Goal: Transaction & Acquisition: Purchase product/service

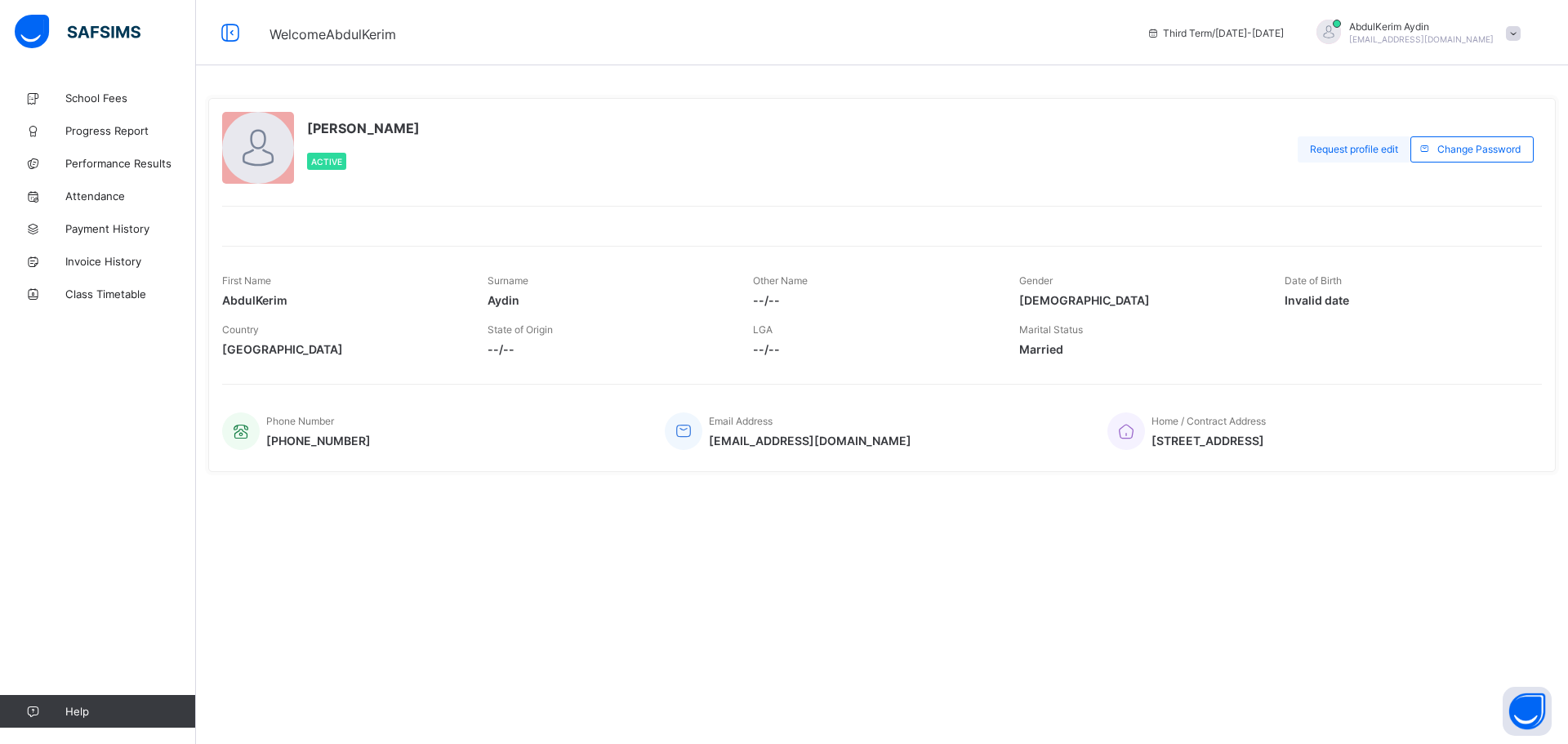
click at [1337, 147] on span "Request profile edit" at bounding box center [1354, 148] width 88 height 12
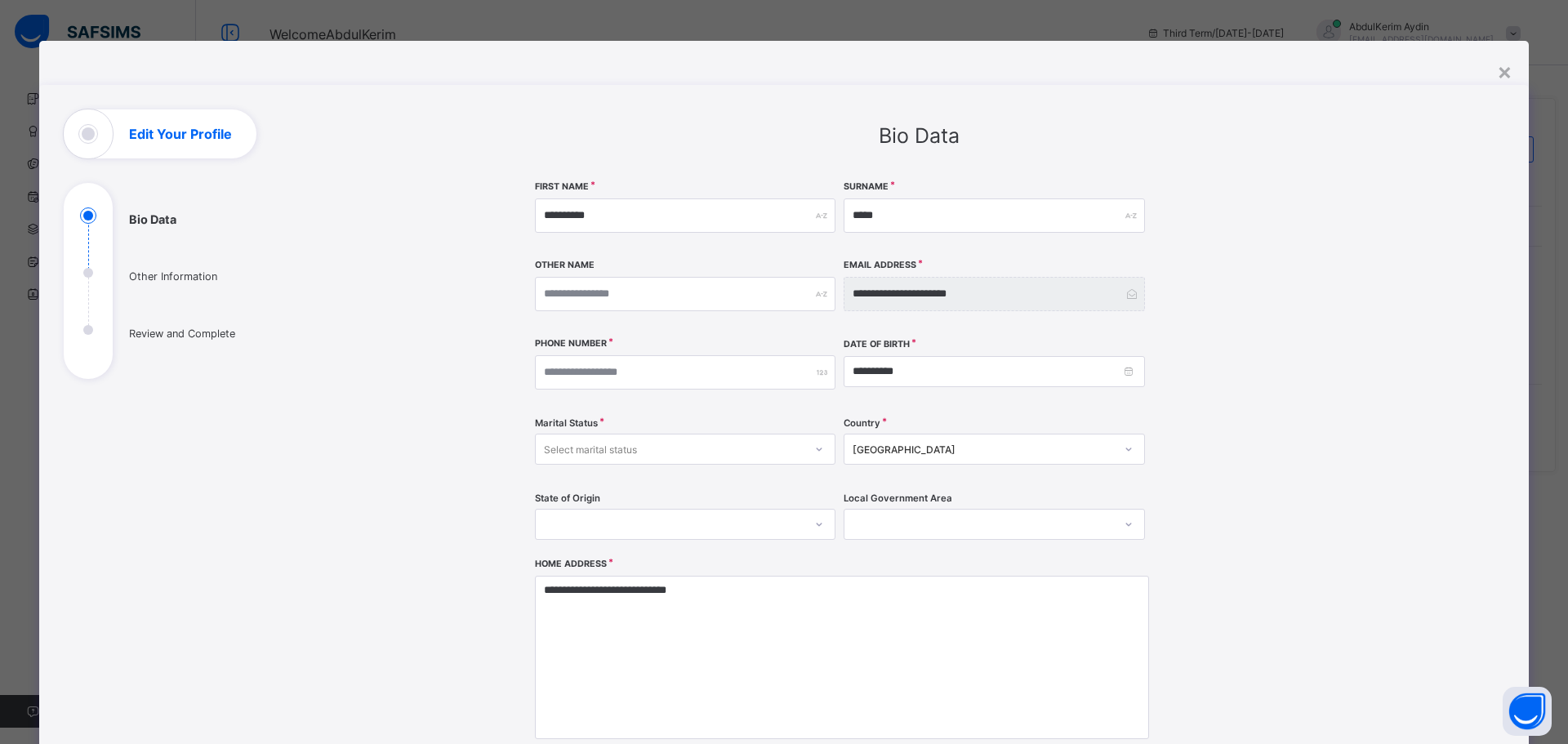
click at [617, 447] on div "Select marital status" at bounding box center [590, 448] width 93 height 31
click at [568, 509] on div "Married" at bounding box center [685, 509] width 299 height 25
click at [918, 366] on input "**********" at bounding box center [994, 372] width 300 height 31
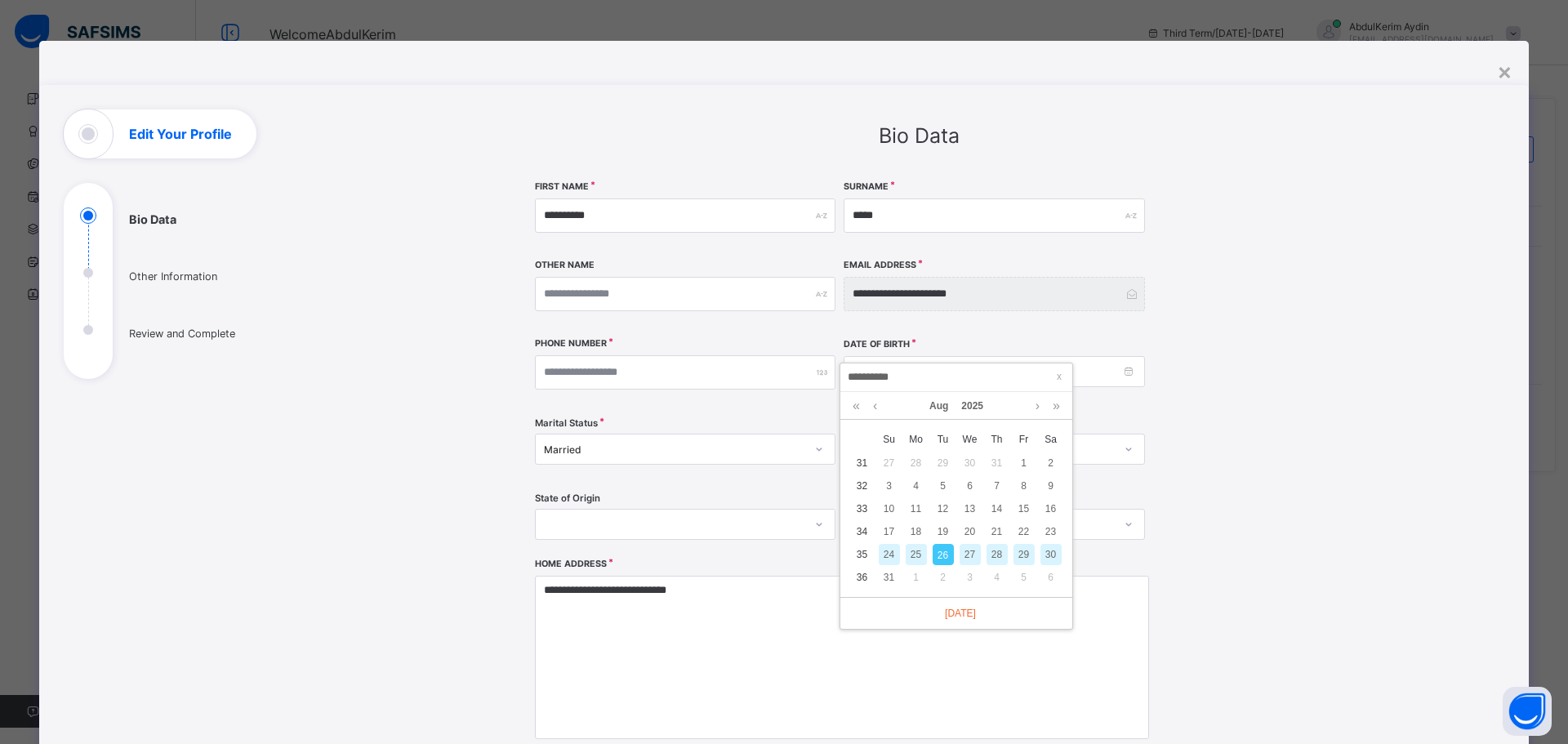
drag, startPoint x: 912, startPoint y: 374, endPoint x: 810, endPoint y: 374, distance: 102.0
click at [810, 374] on body "Welcome AbdulKerim Third Term / [DATE]-[DATE] [PERSON_NAME] [PERSON_NAME][EMAIL…" at bounding box center [784, 372] width 1568 height 744
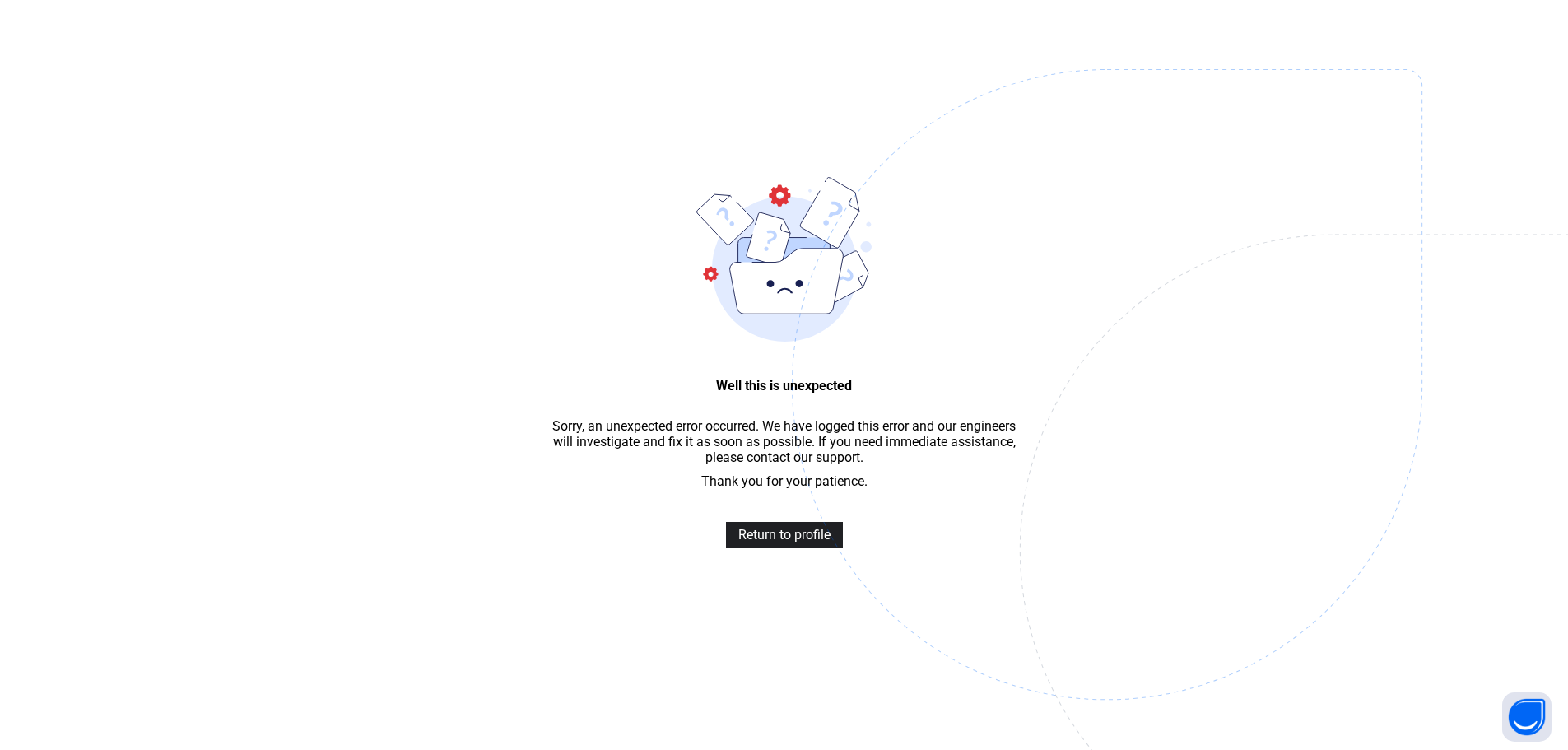
click at [802, 543] on span "Return to profile" at bounding box center [785, 534] width 93 height 16
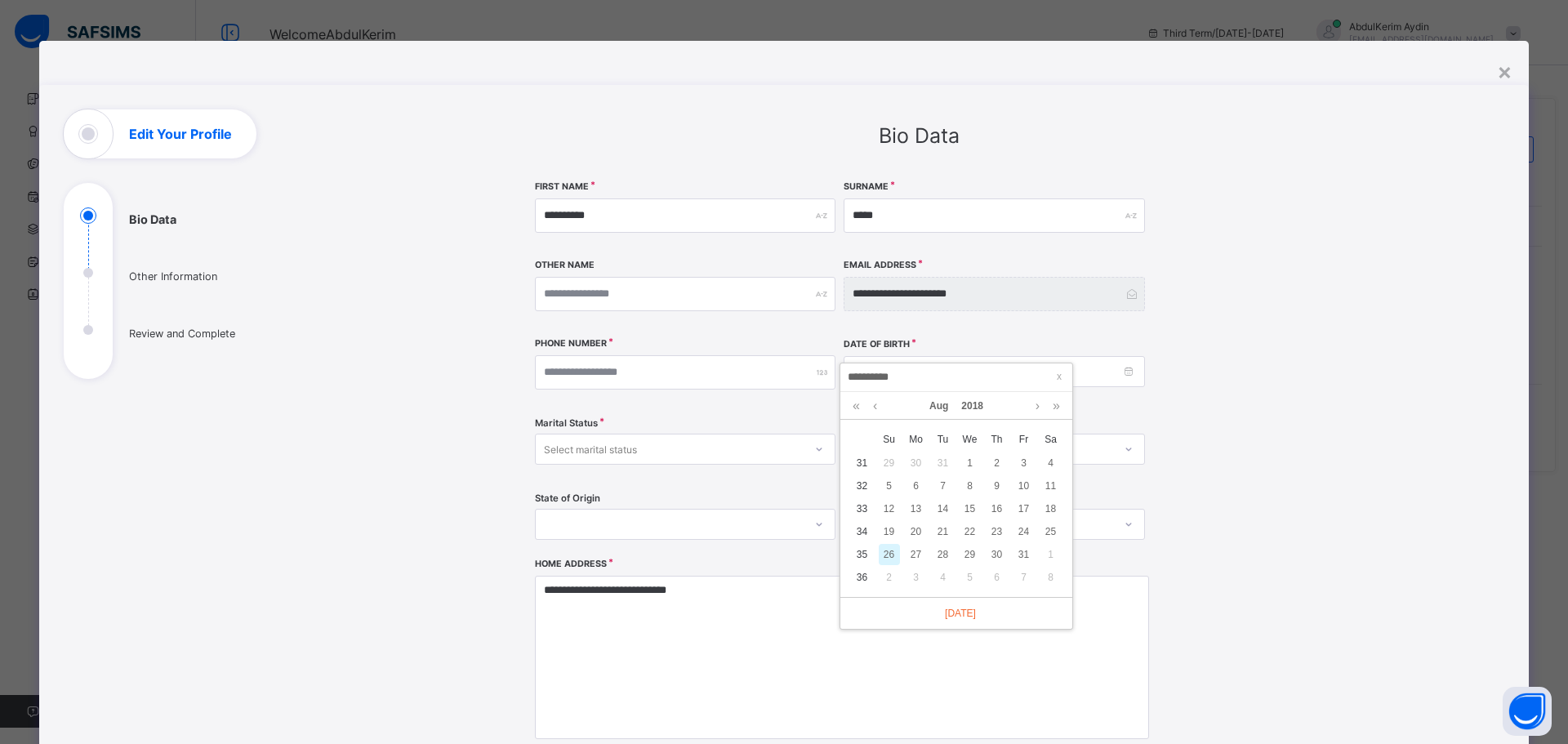
click at [854, 406] on link at bounding box center [857, 406] width 16 height 28
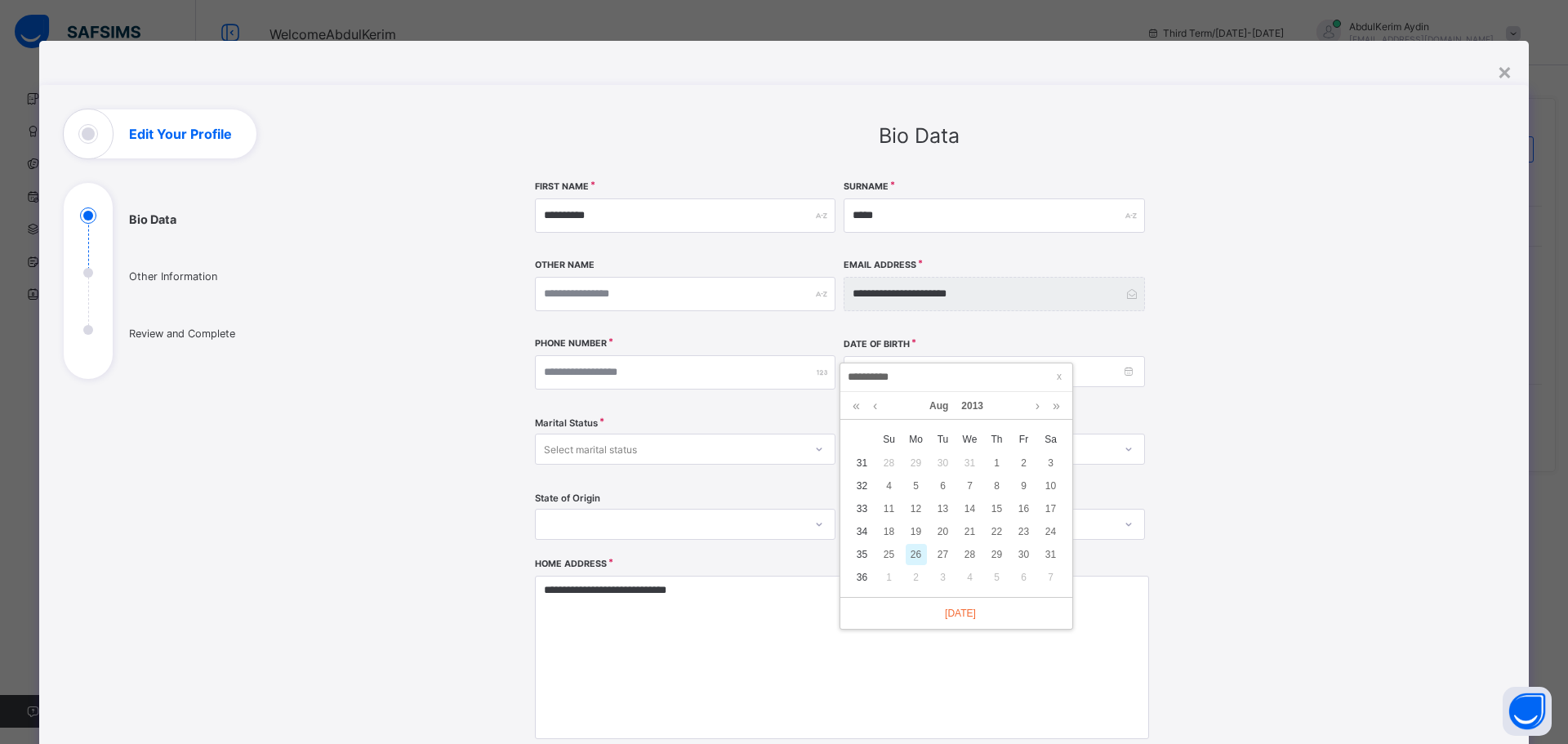
click at [854, 406] on link at bounding box center [857, 406] width 16 height 28
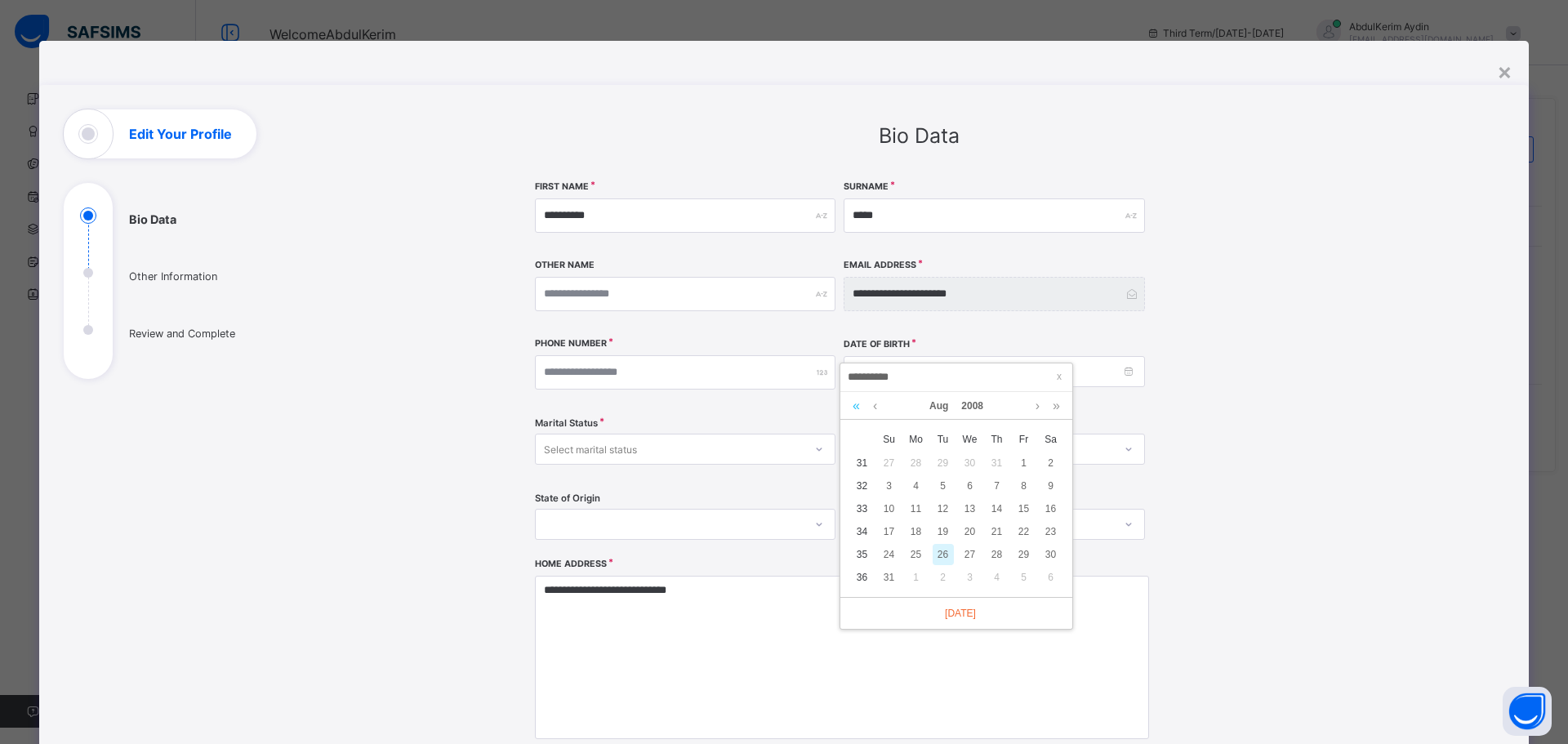
drag, startPoint x: 0, startPoint y: 0, endPoint x: 855, endPoint y: 405, distance: 946.1
click at [855, 405] on link at bounding box center [857, 406] width 16 height 28
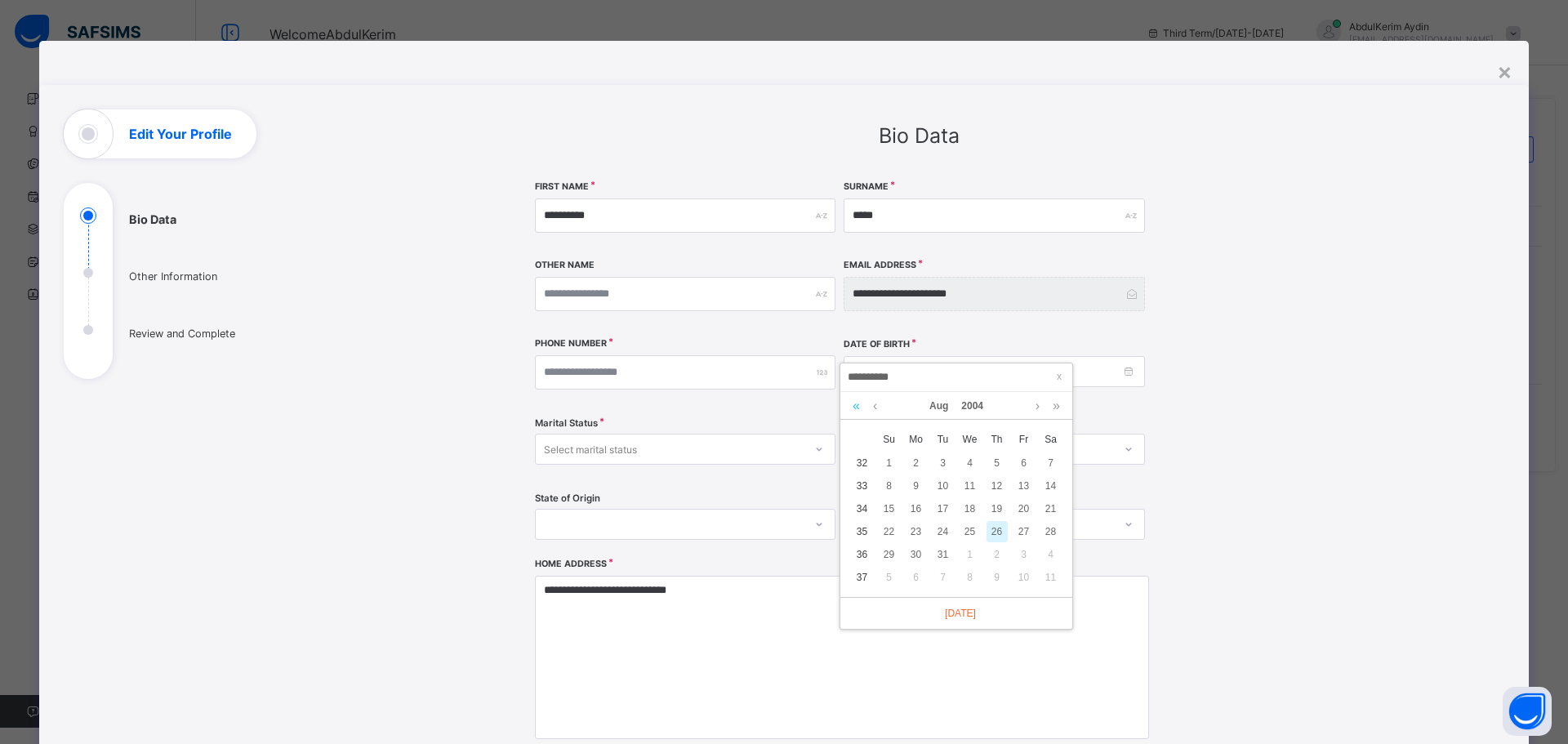
click at [855, 405] on link at bounding box center [857, 406] width 16 height 28
click at [855, 404] on link at bounding box center [857, 406] width 16 height 28
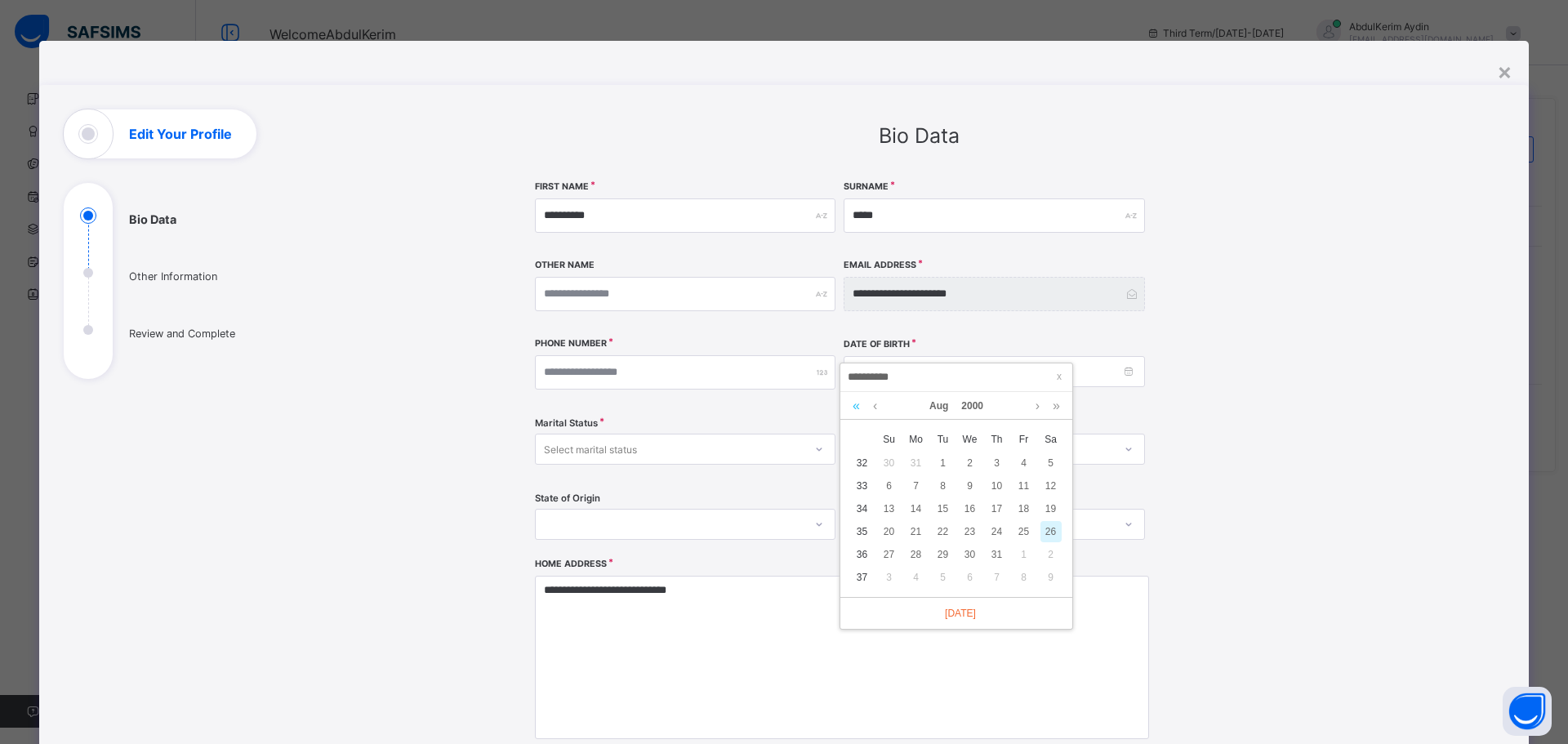
click at [855, 404] on link at bounding box center [857, 406] width 16 height 28
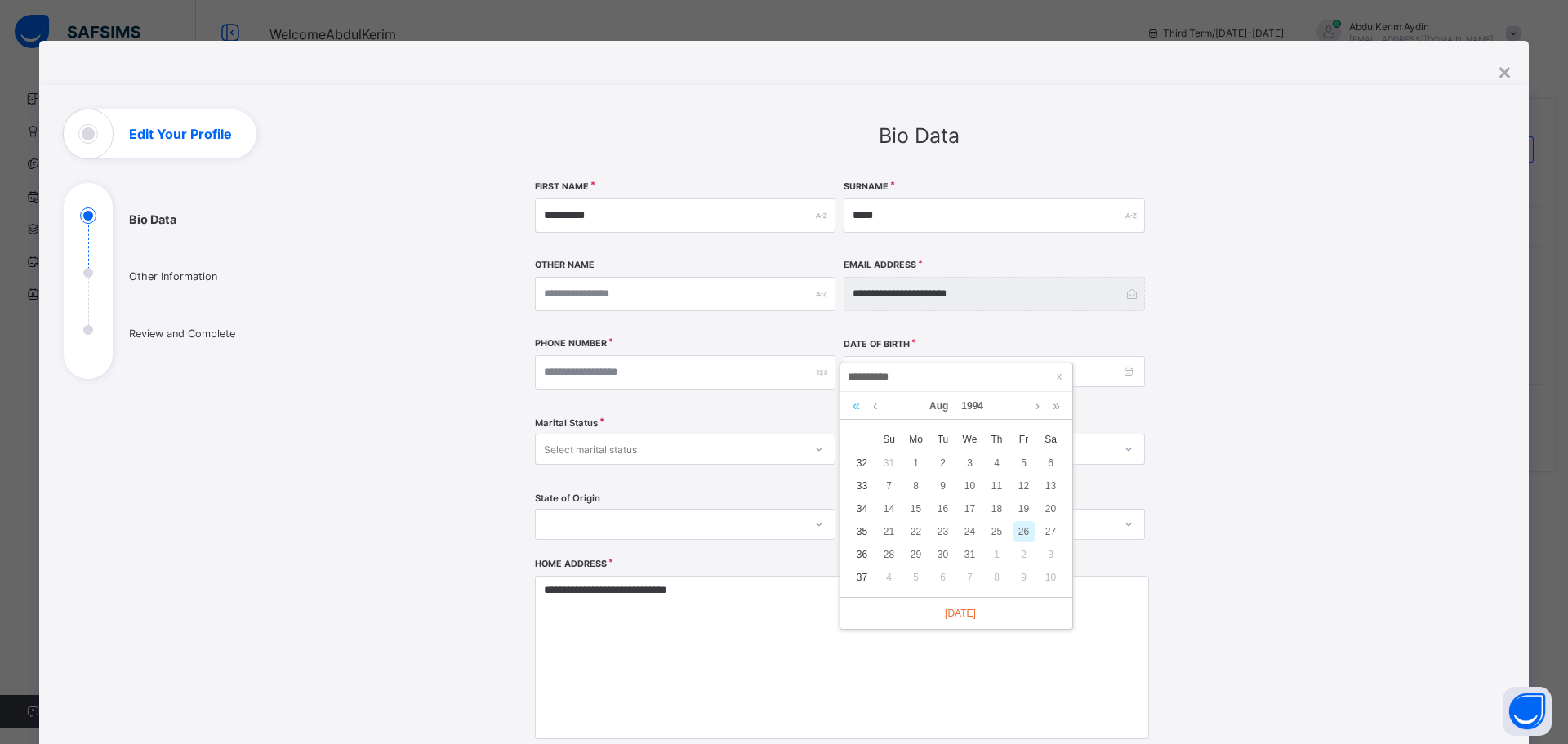
click at [855, 404] on link at bounding box center [857, 406] width 16 height 28
click at [856, 402] on link at bounding box center [857, 406] width 16 height 28
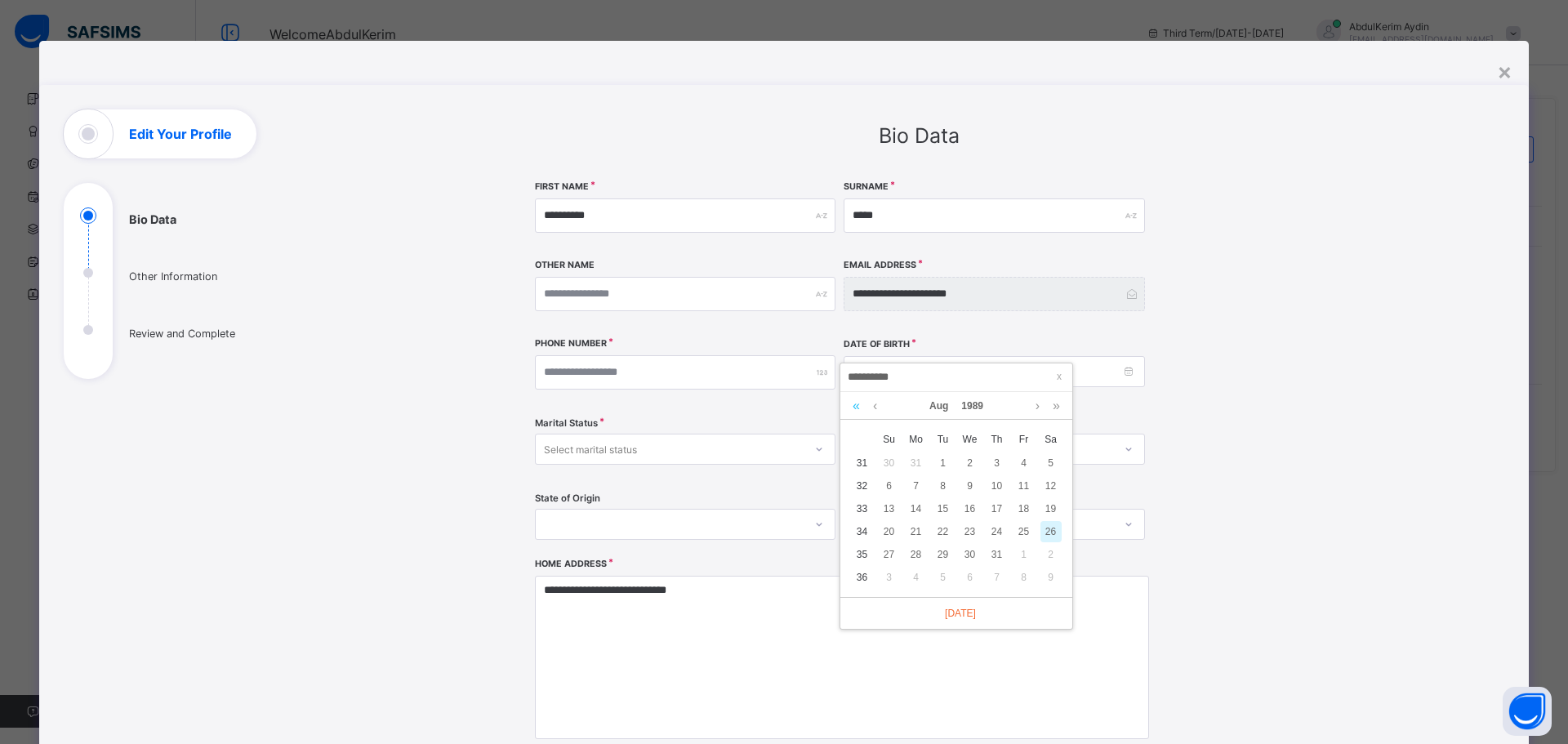
click at [856, 402] on link at bounding box center [857, 406] width 16 height 28
click at [857, 402] on link at bounding box center [857, 406] width 16 height 28
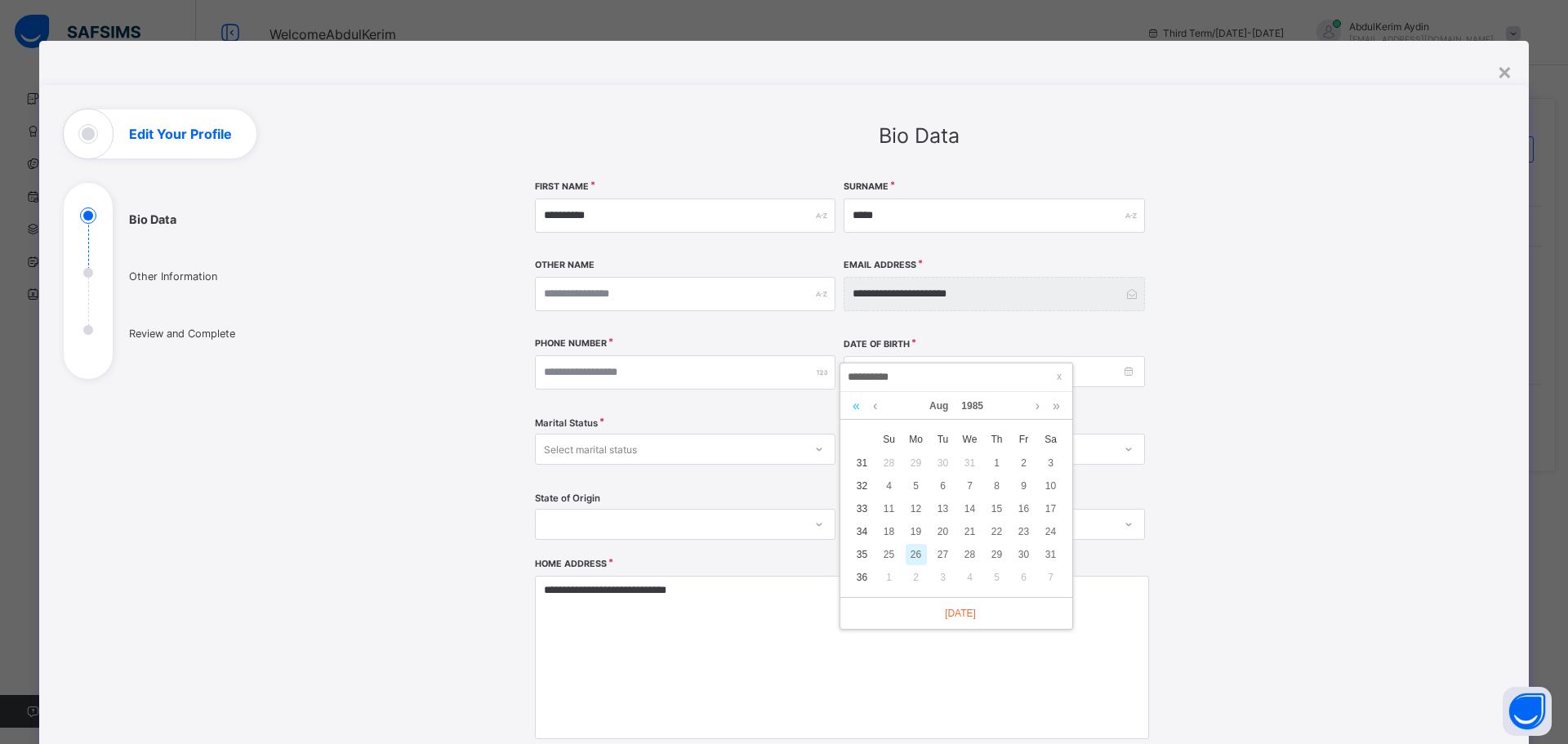
click at [857, 402] on link at bounding box center [857, 406] width 16 height 28
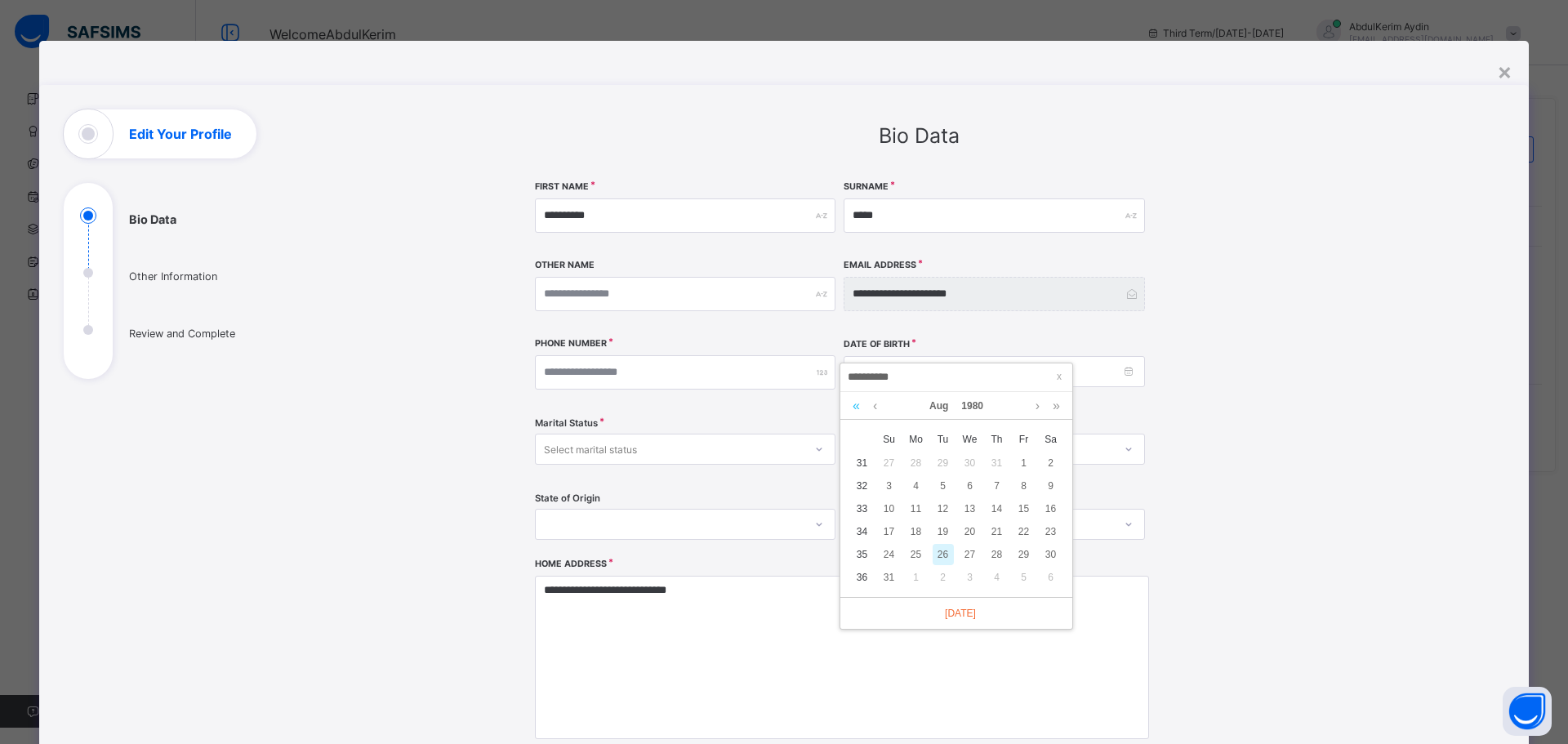
click at [857, 402] on link at bounding box center [857, 406] width 16 height 28
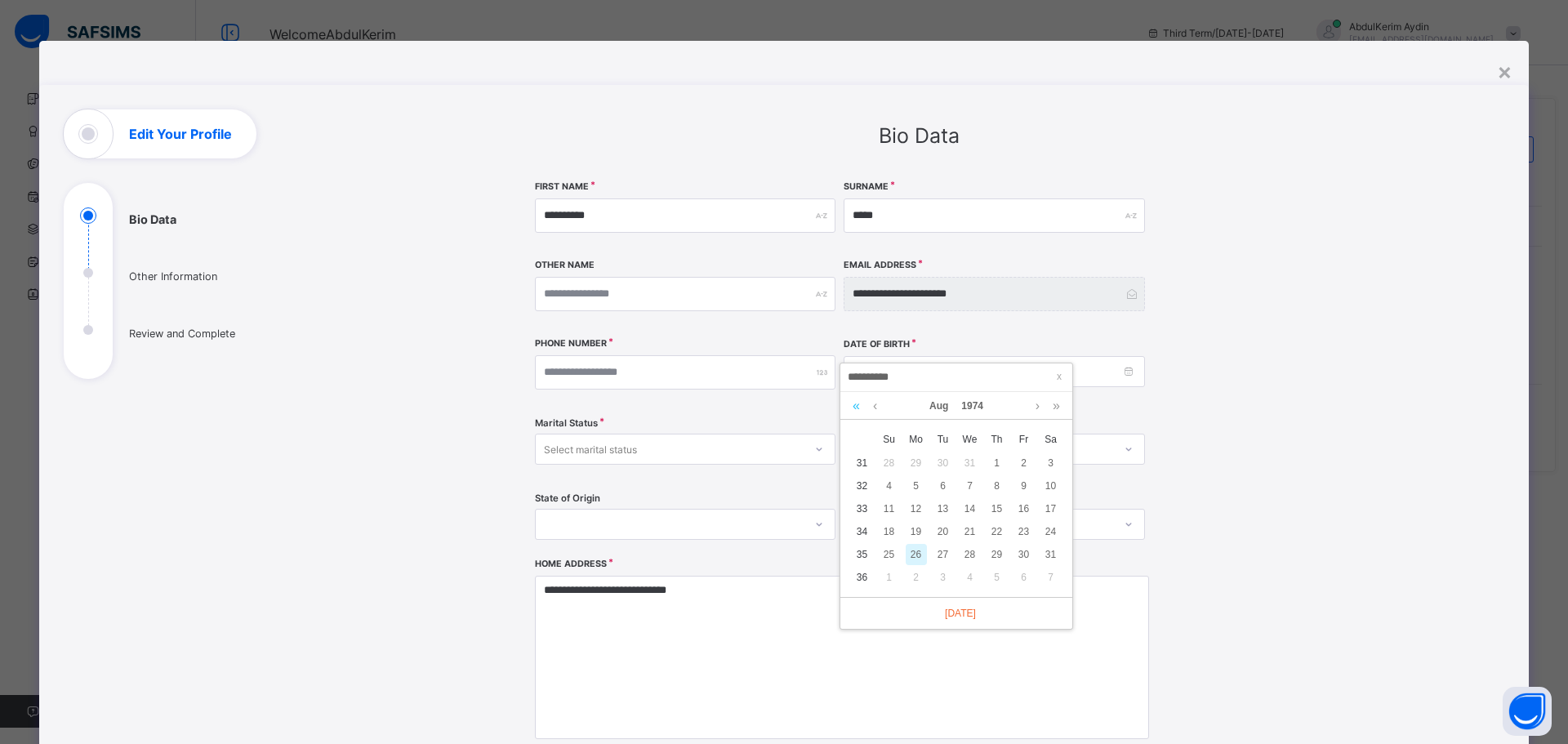
click at [857, 402] on link at bounding box center [857, 406] width 16 height 28
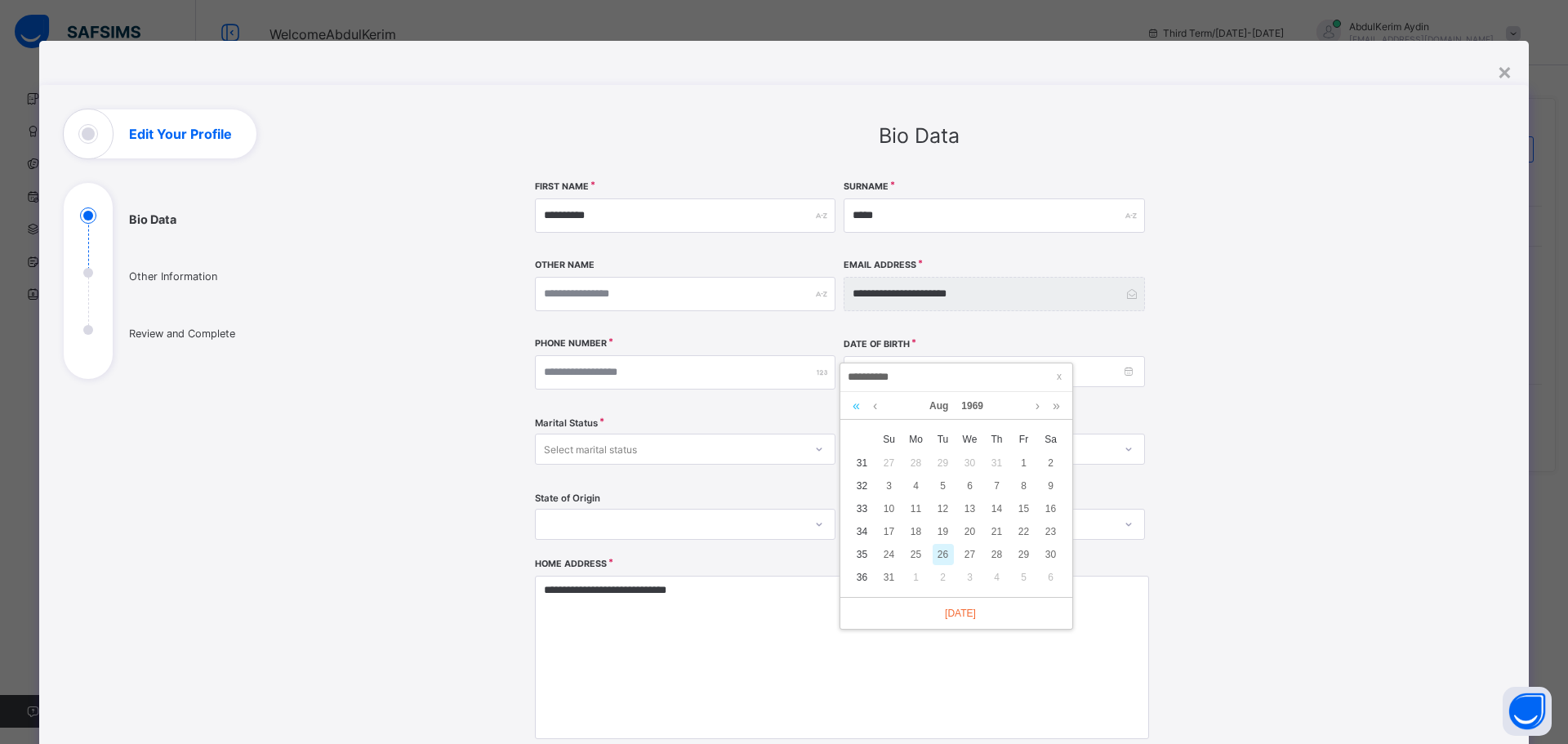
click at [857, 402] on link at bounding box center [857, 406] width 16 height 28
click at [1058, 407] on link at bounding box center [1057, 406] width 16 height 28
click at [877, 406] on link at bounding box center [875, 406] width 12 height 28
click at [1038, 403] on link at bounding box center [1038, 406] width 12 height 28
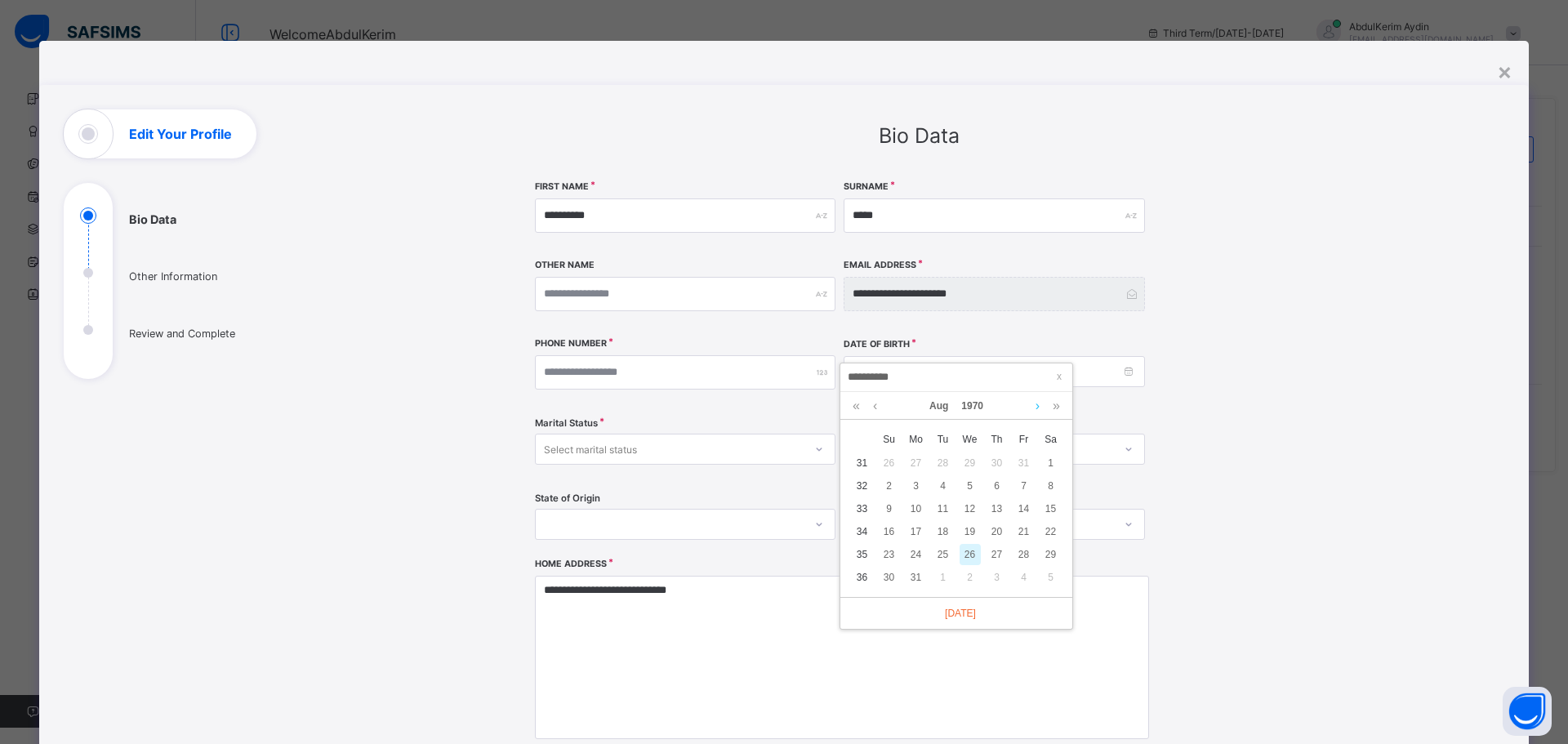
click at [1038, 403] on link at bounding box center [1038, 406] width 12 height 28
click at [1051, 482] on div "10" at bounding box center [1051, 486] width 22 height 22
type input "**********"
click at [608, 443] on div "Select marital status" at bounding box center [590, 448] width 93 height 31
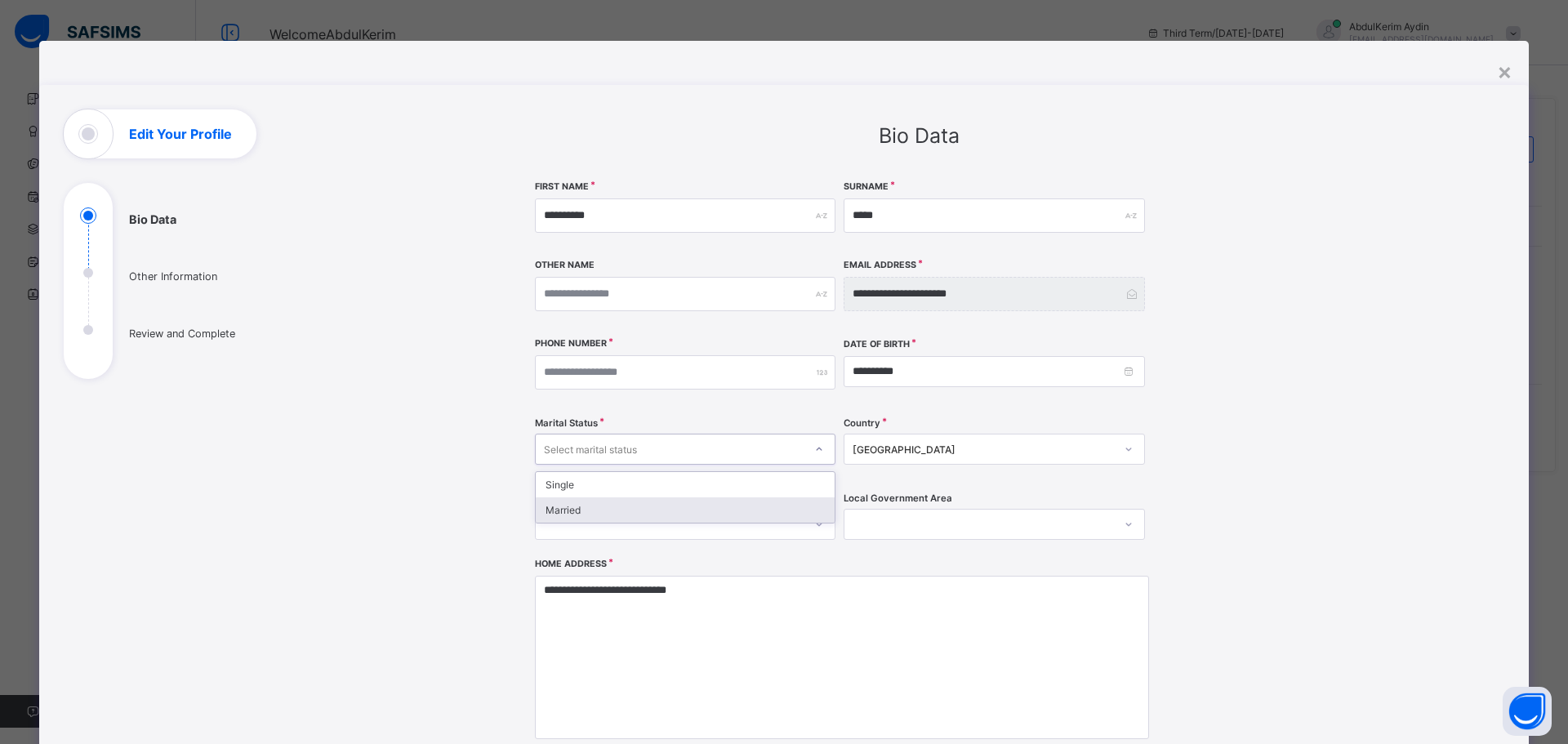
click at [567, 508] on div "Married" at bounding box center [685, 509] width 299 height 25
click at [555, 366] on input "number" at bounding box center [685, 372] width 300 height 35
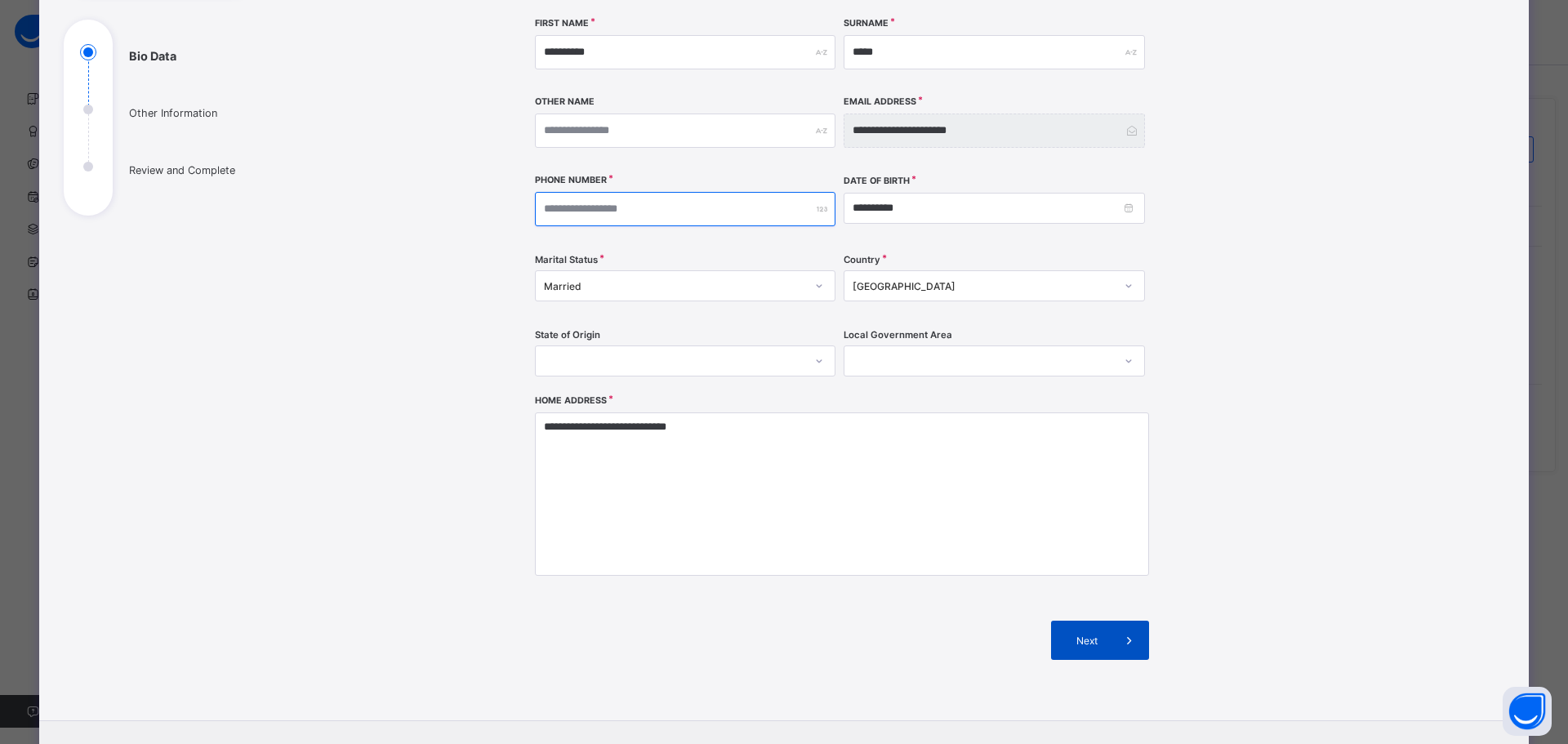
type input "**********"
click at [1089, 641] on span "Next" at bounding box center [1087, 640] width 47 height 12
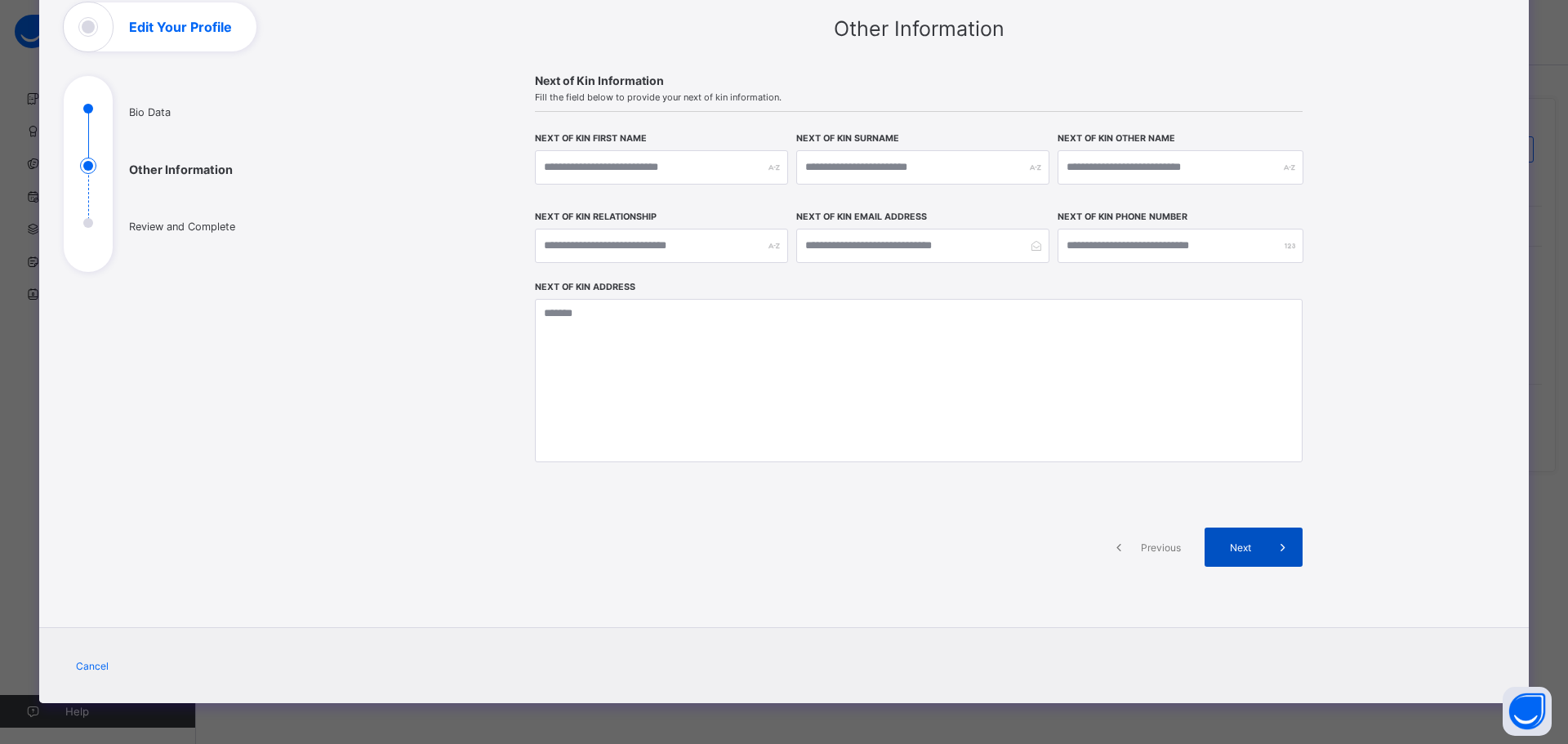
click at [1252, 543] on span "Next" at bounding box center [1241, 547] width 47 height 12
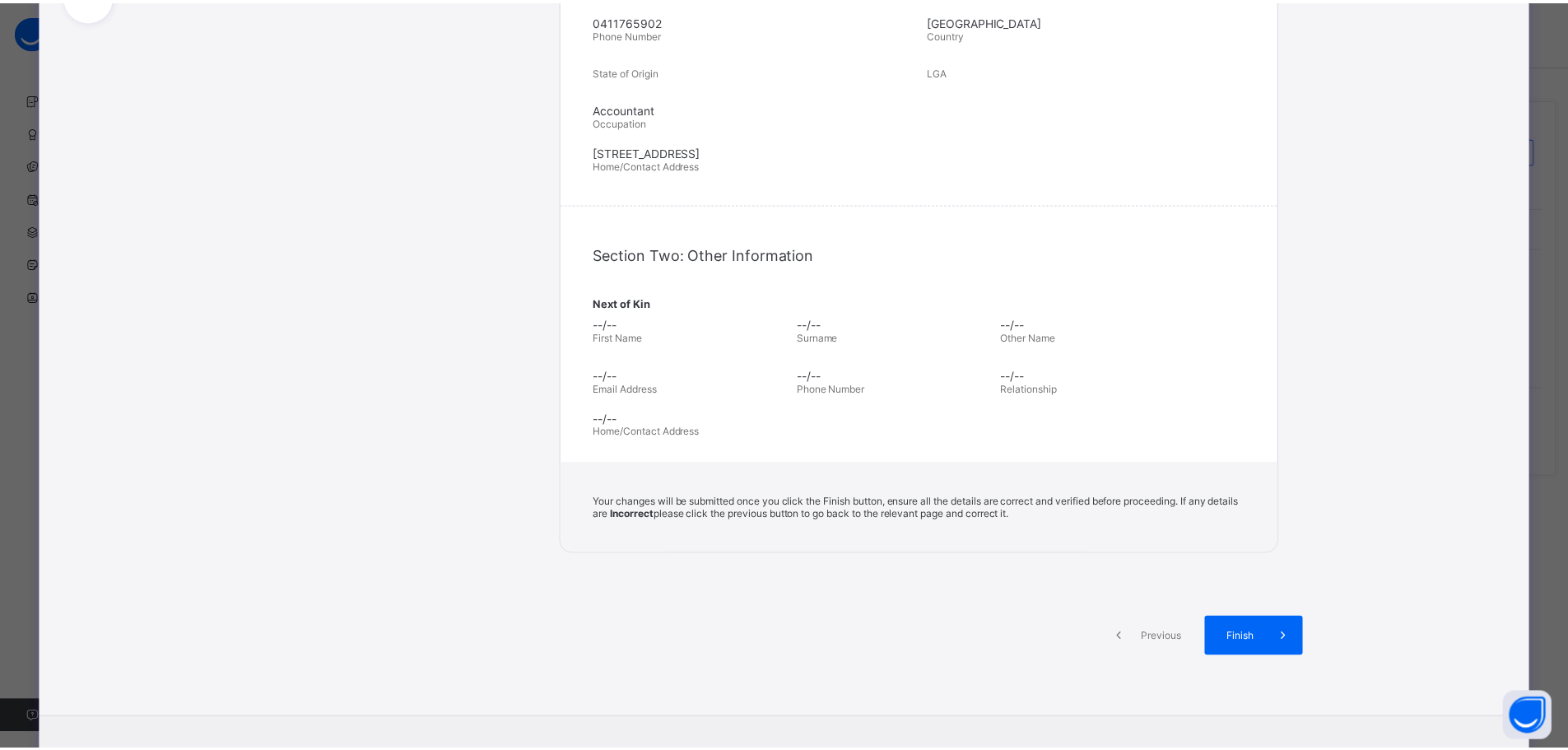
scroll to position [447, 0]
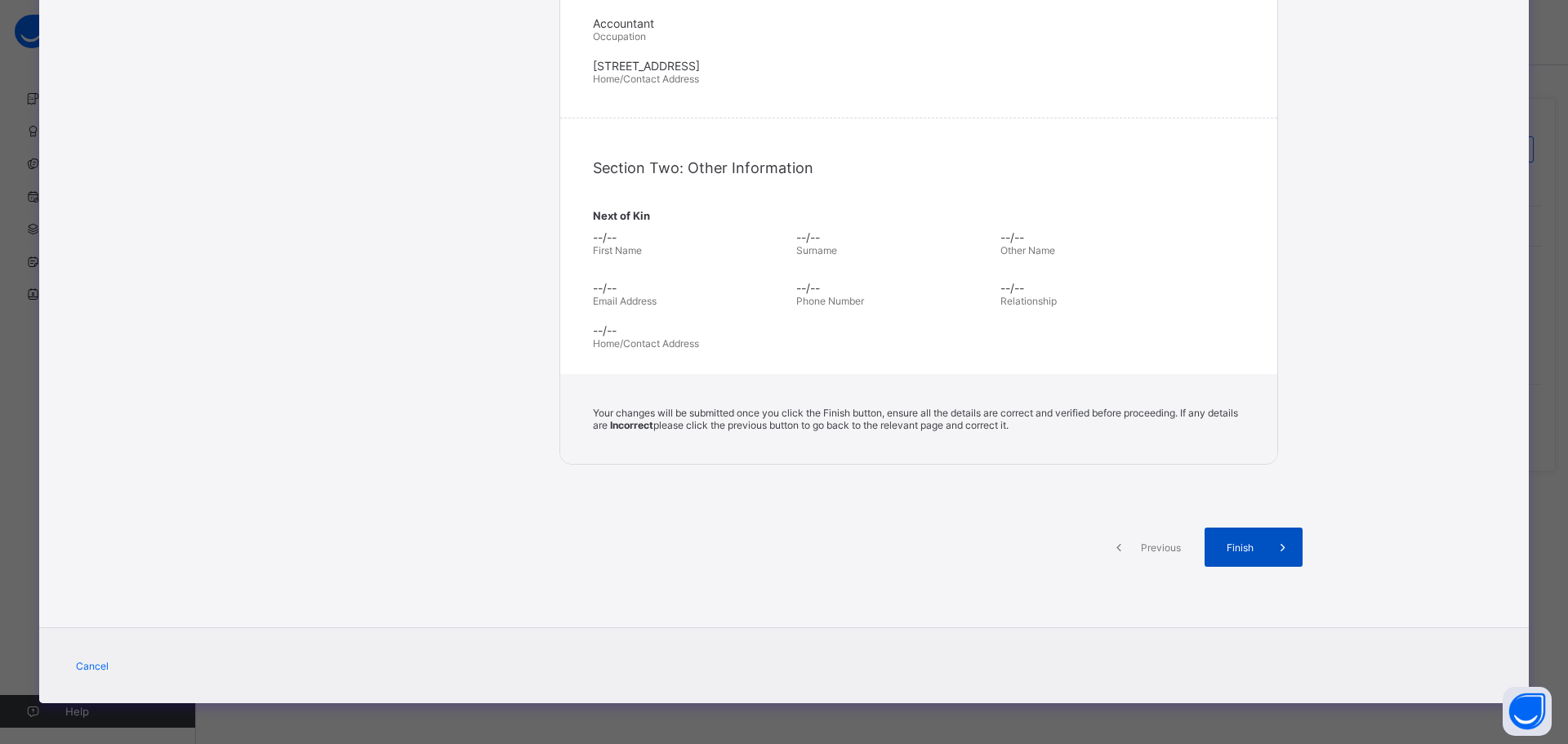
click at [1250, 550] on span "Finish" at bounding box center [1241, 547] width 47 height 12
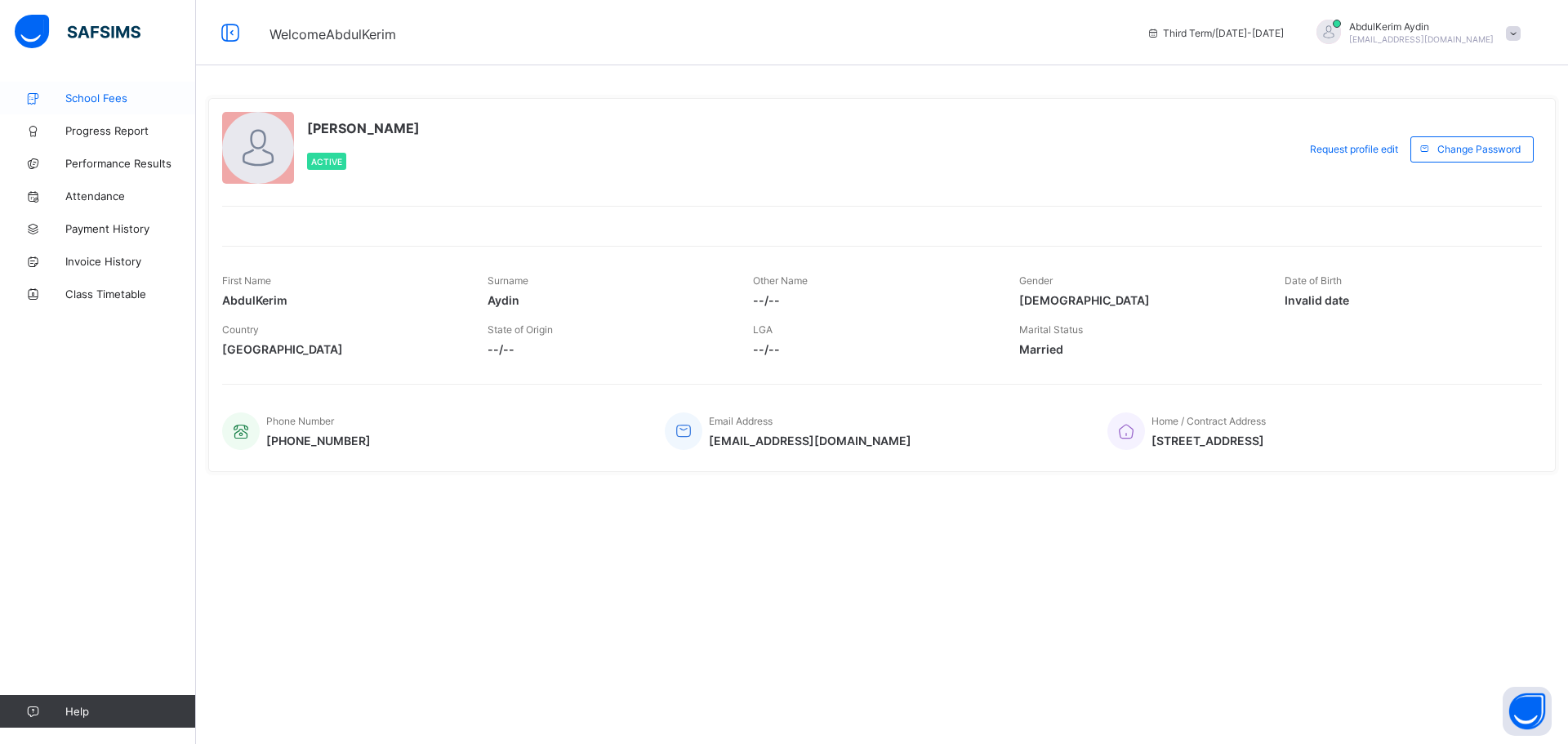
click at [92, 97] on span "School Fees" at bounding box center [130, 99] width 130 height 13
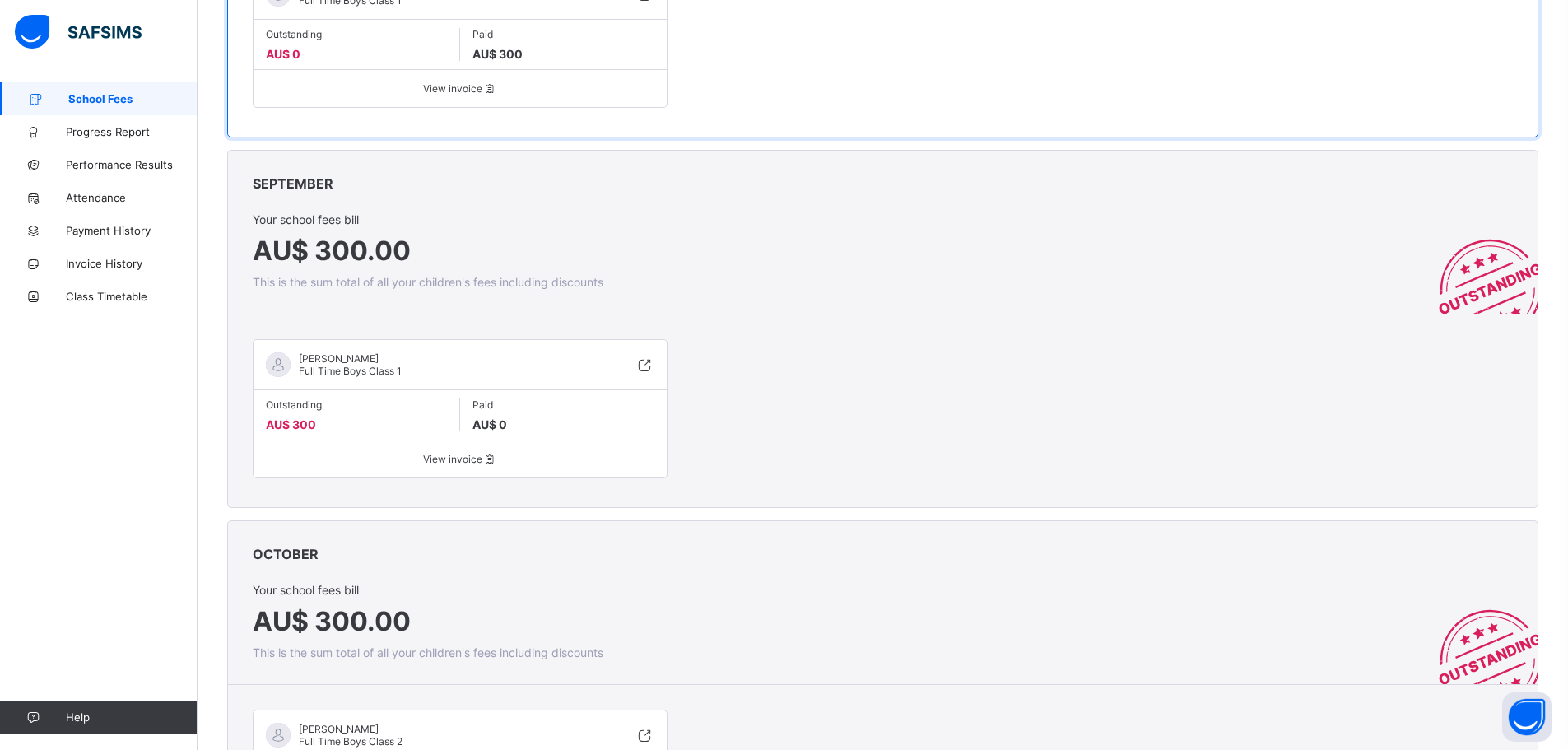
scroll to position [329, 0]
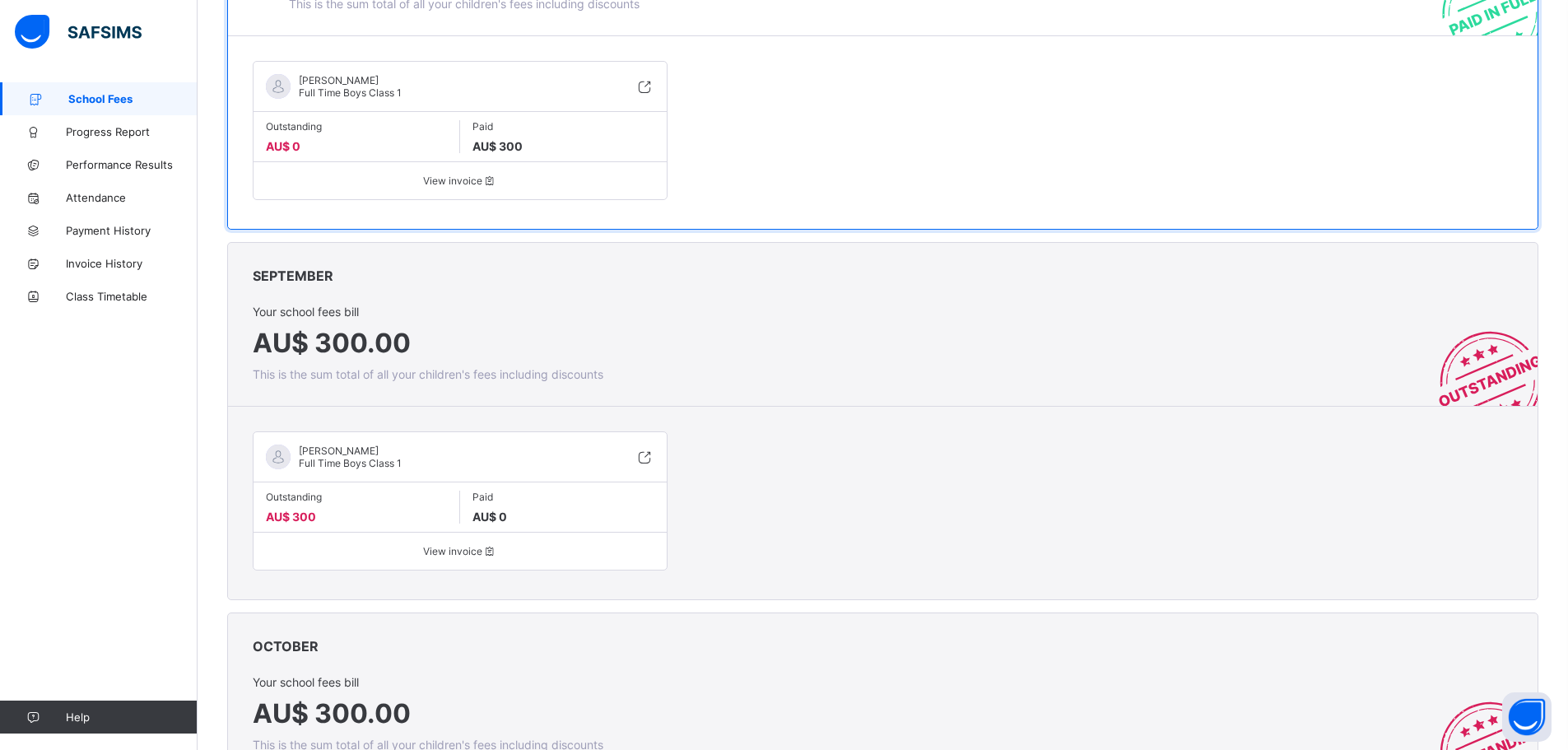
click at [455, 550] on span "View invoice" at bounding box center [460, 550] width 389 height 12
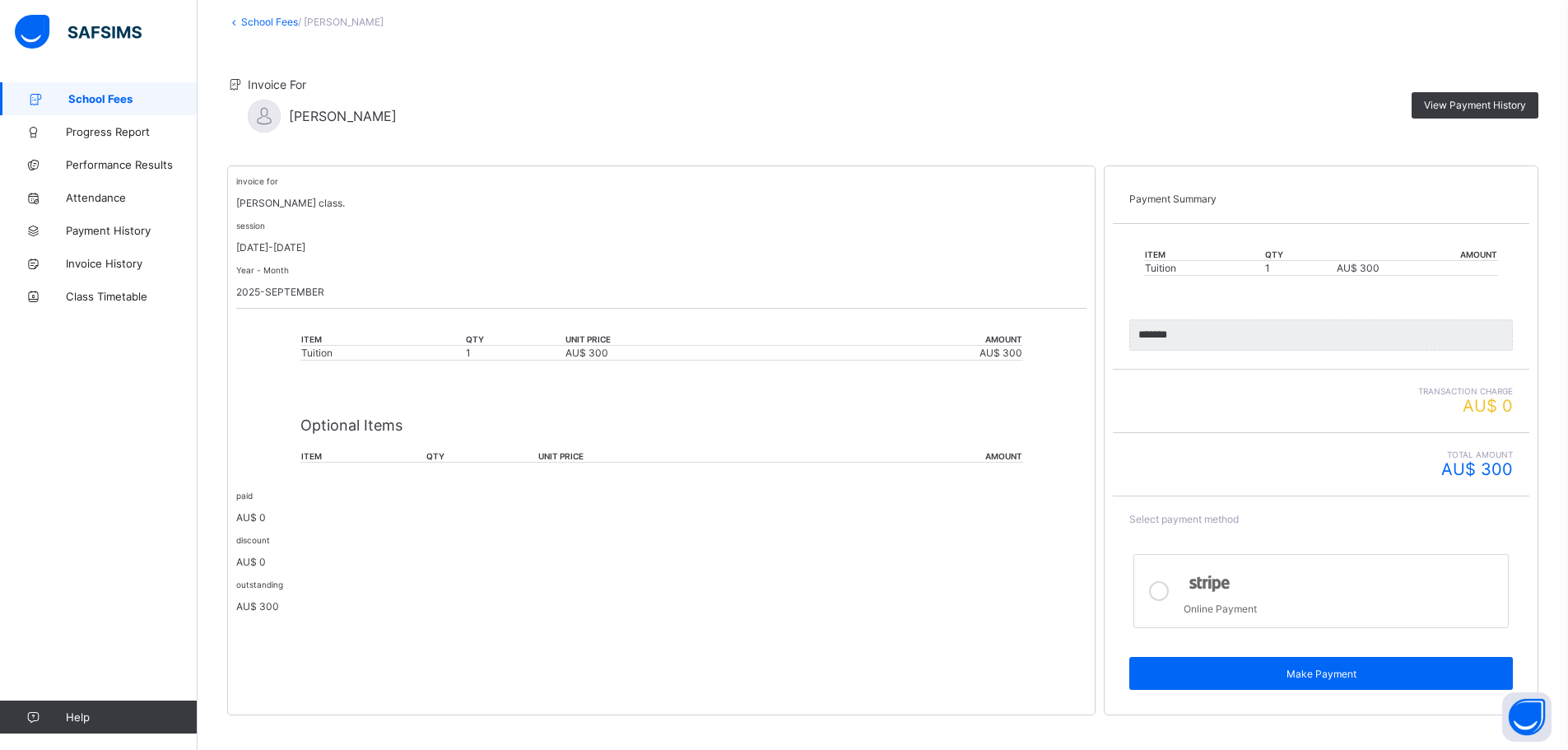
scroll to position [106, 0]
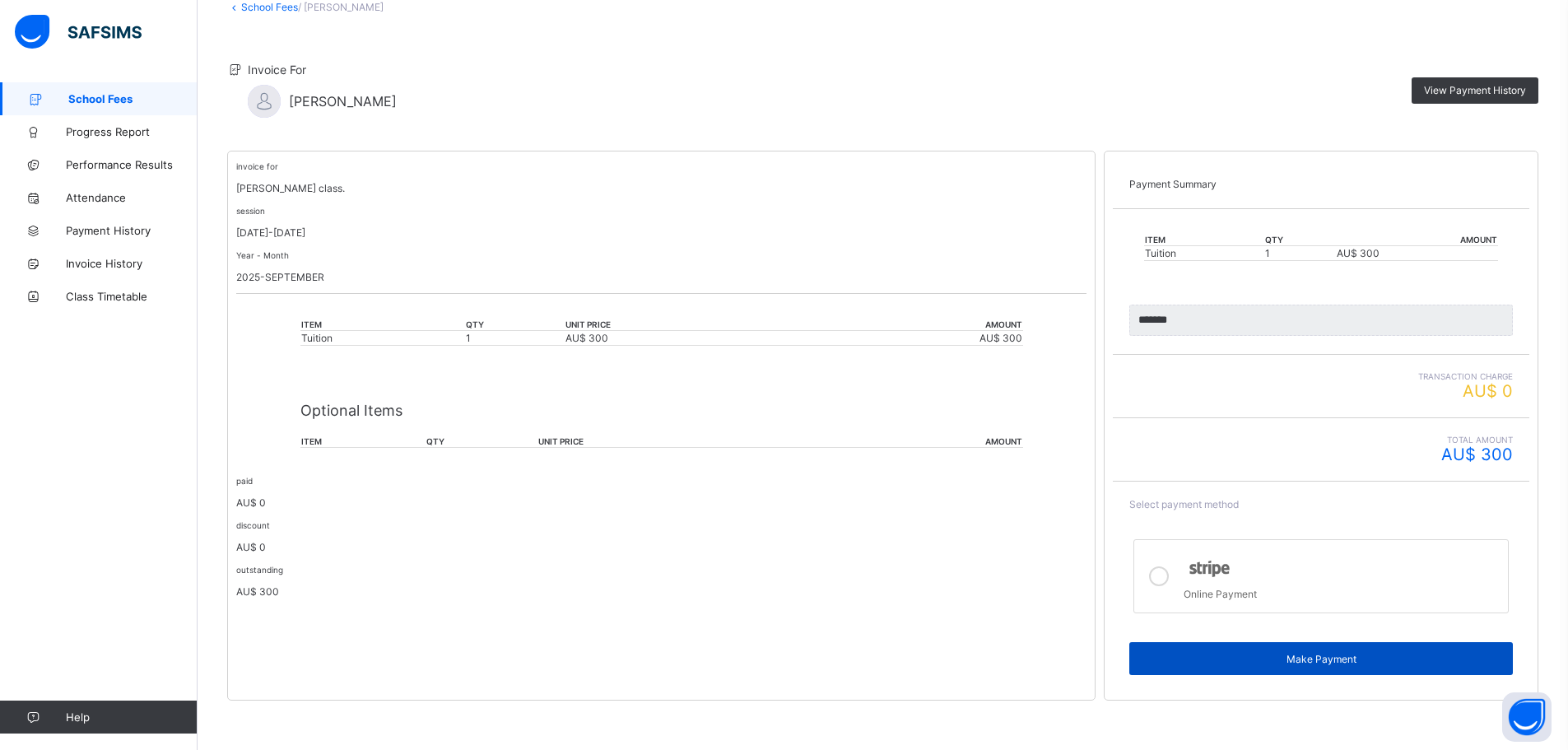
click at [1350, 655] on span "Make Payment" at bounding box center [1321, 658] width 359 height 12
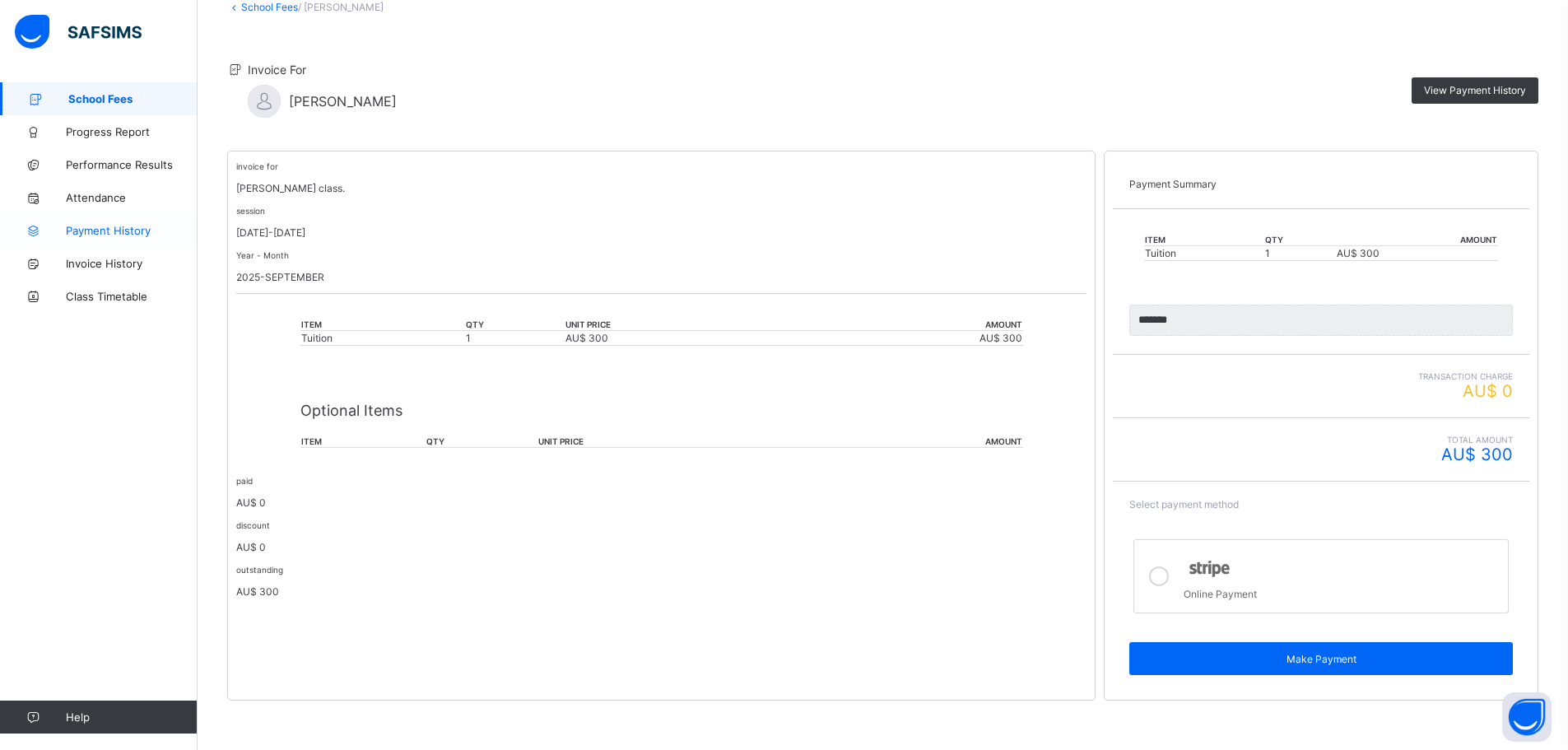
click at [98, 226] on span "Payment History" at bounding box center [131, 231] width 131 height 13
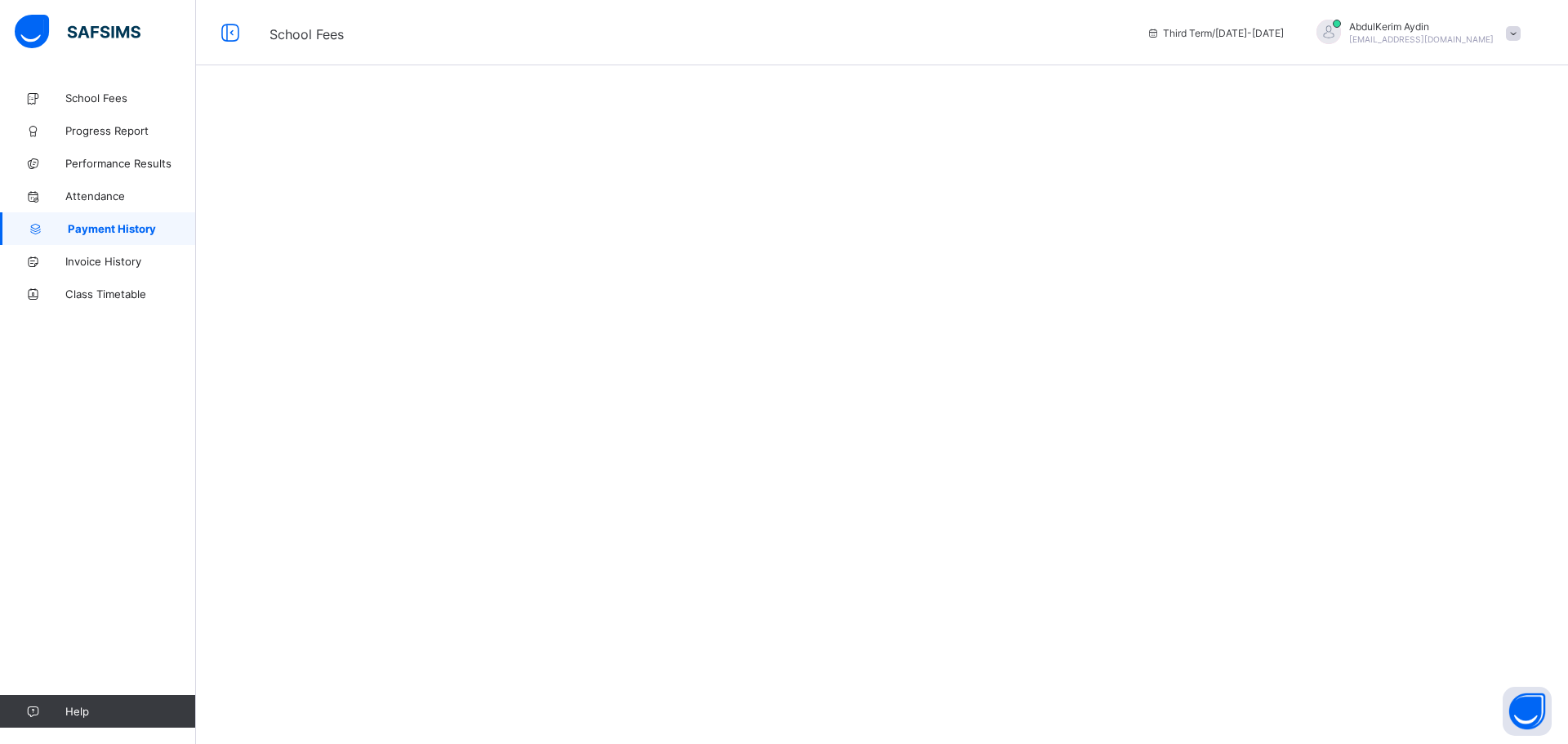
select select "****"
select select "*"
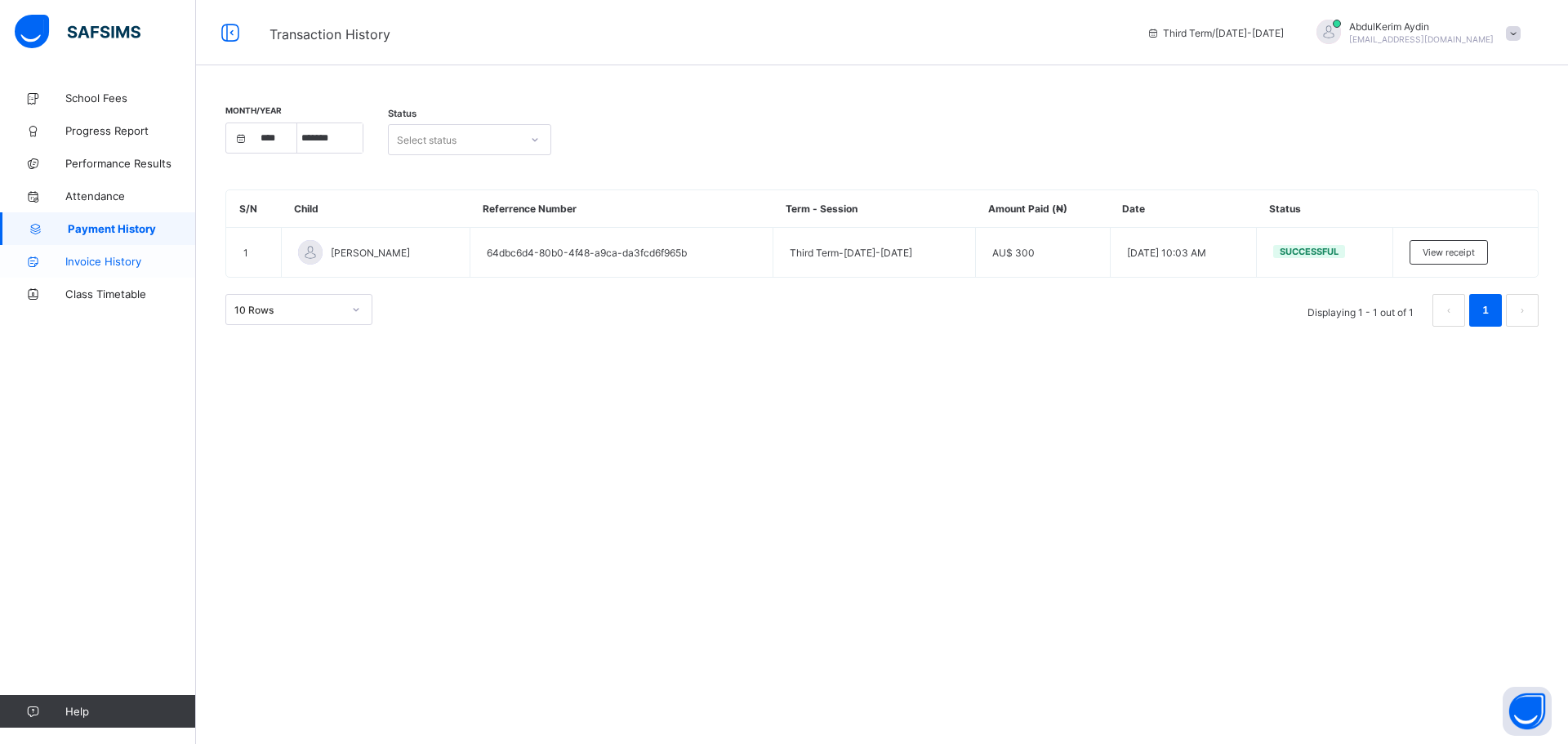
click at [104, 262] on span "Invoice History" at bounding box center [130, 262] width 130 height 13
select select "****"
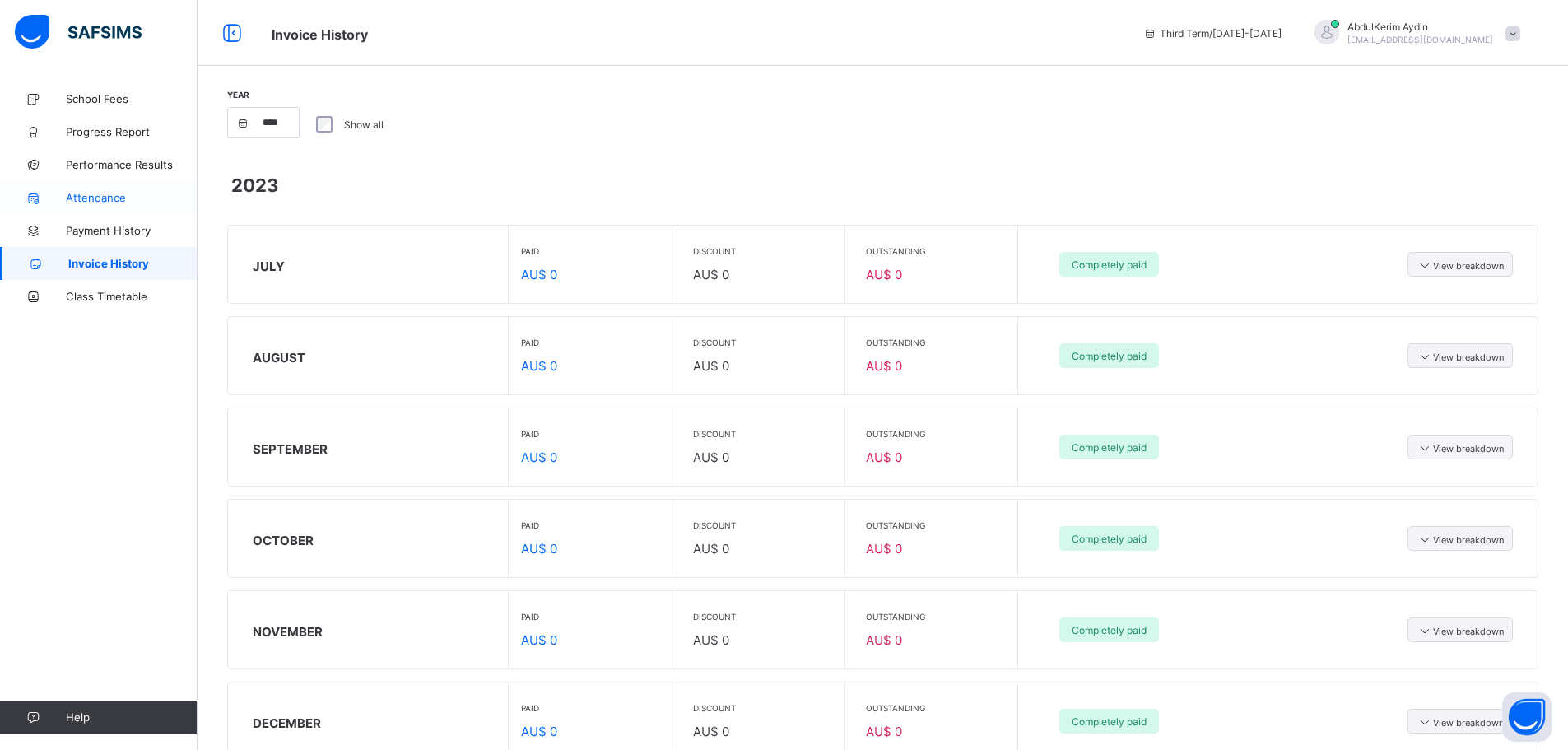
click at [105, 194] on span "Attendance" at bounding box center [131, 198] width 131 height 13
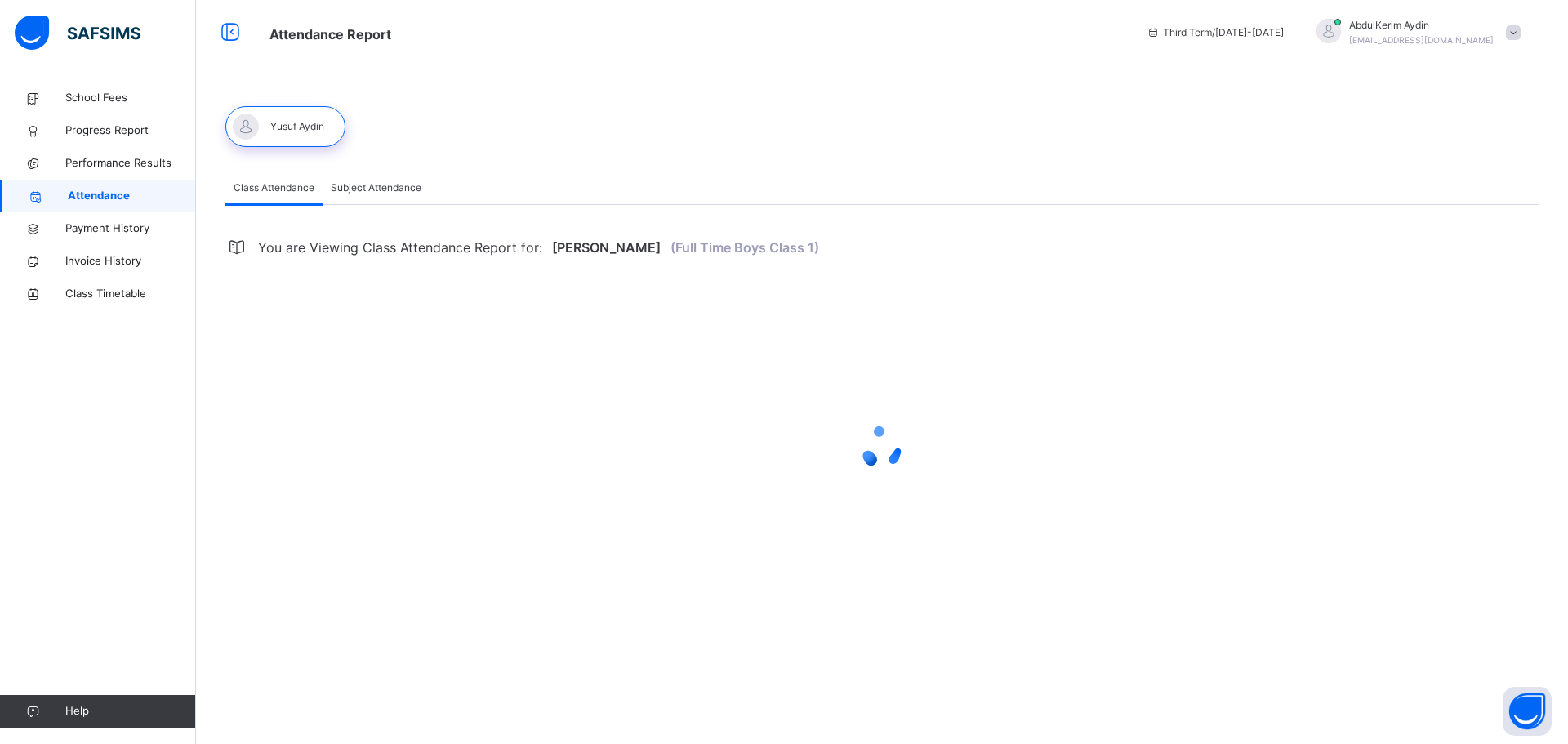
select select "****"
select select "*"
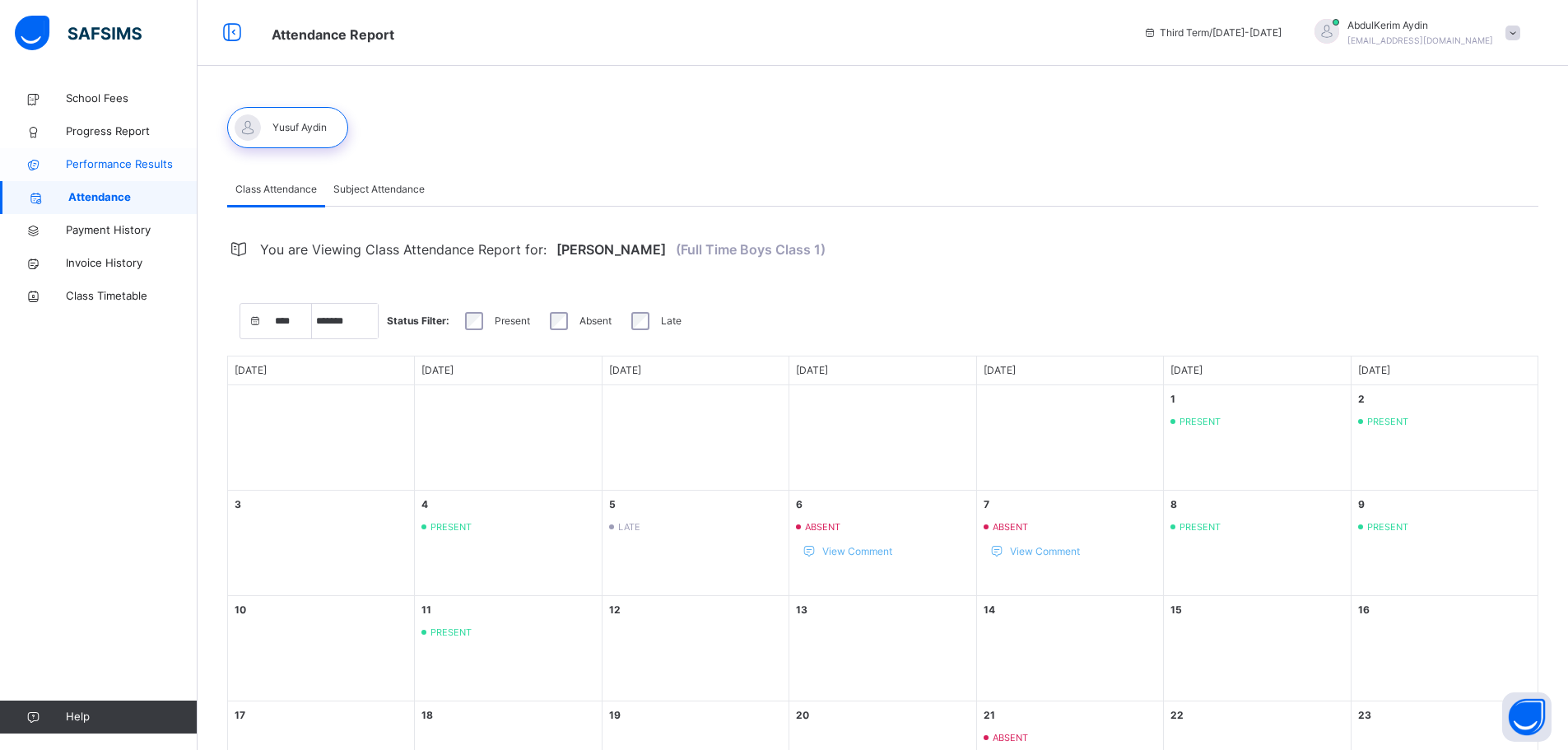
click at [108, 167] on span "Performance Results" at bounding box center [131, 164] width 131 height 16
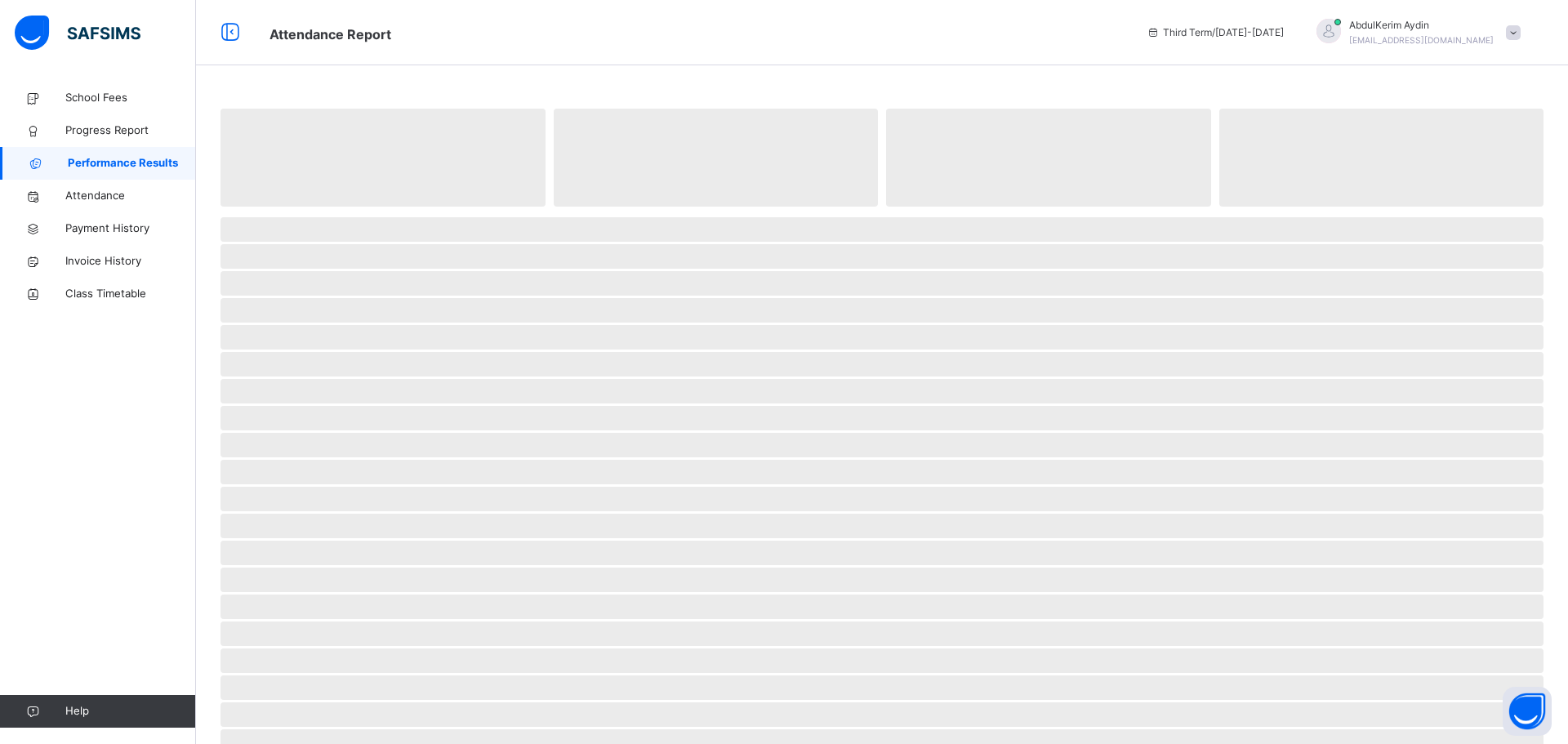
select select "****"
select select "*"
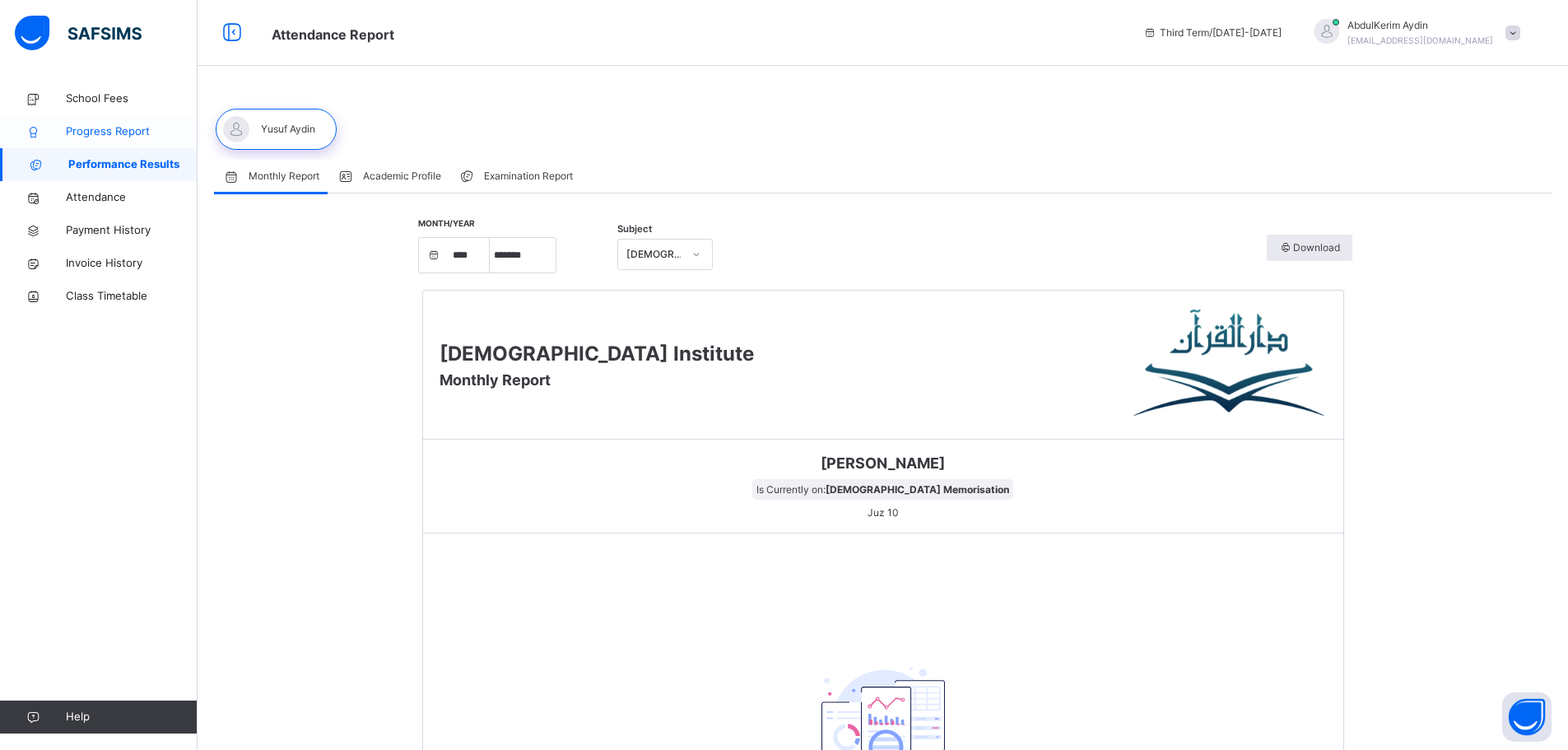
click at [103, 131] on span "Progress Report" at bounding box center [131, 131] width 131 height 16
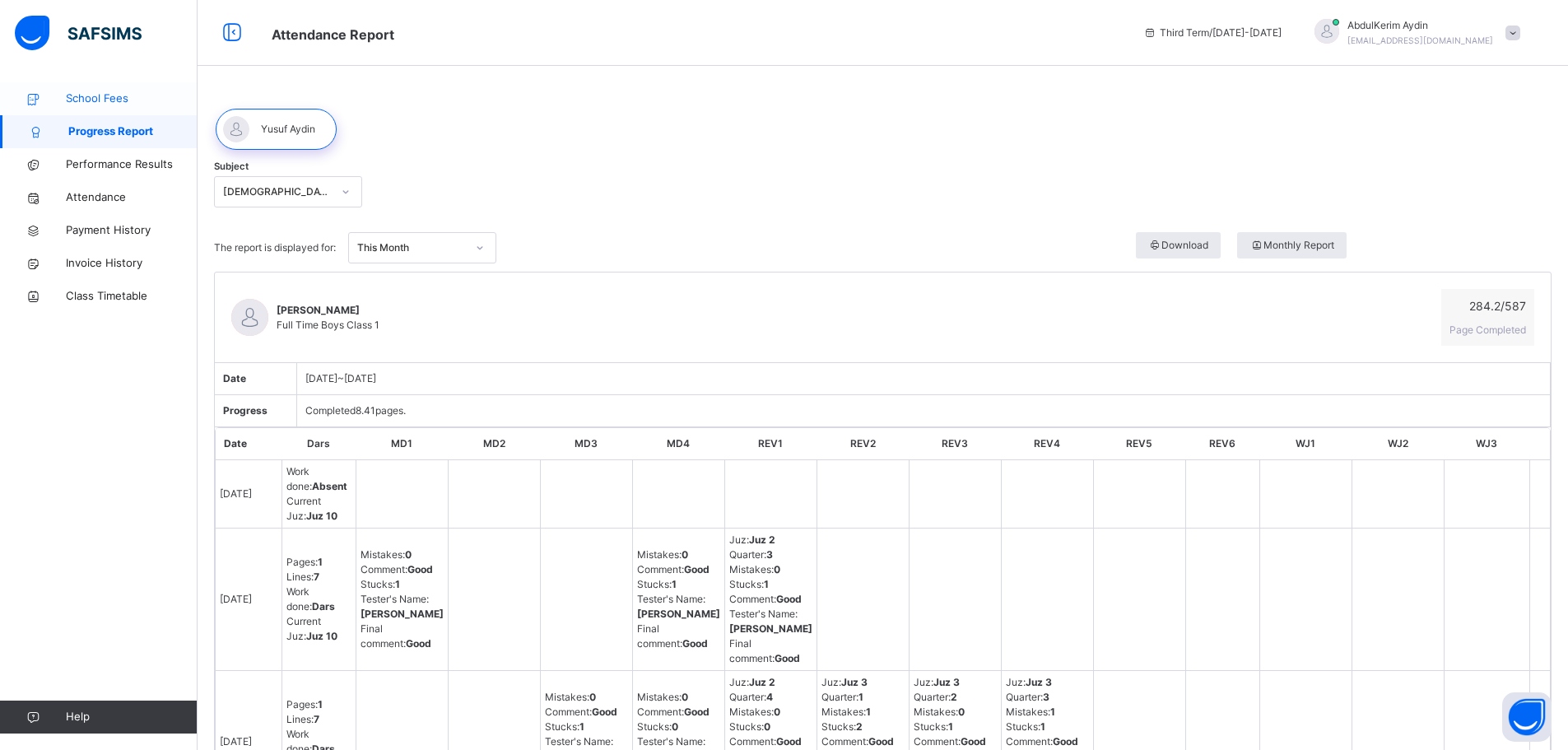
click at [94, 96] on span "School Fees" at bounding box center [131, 98] width 131 height 16
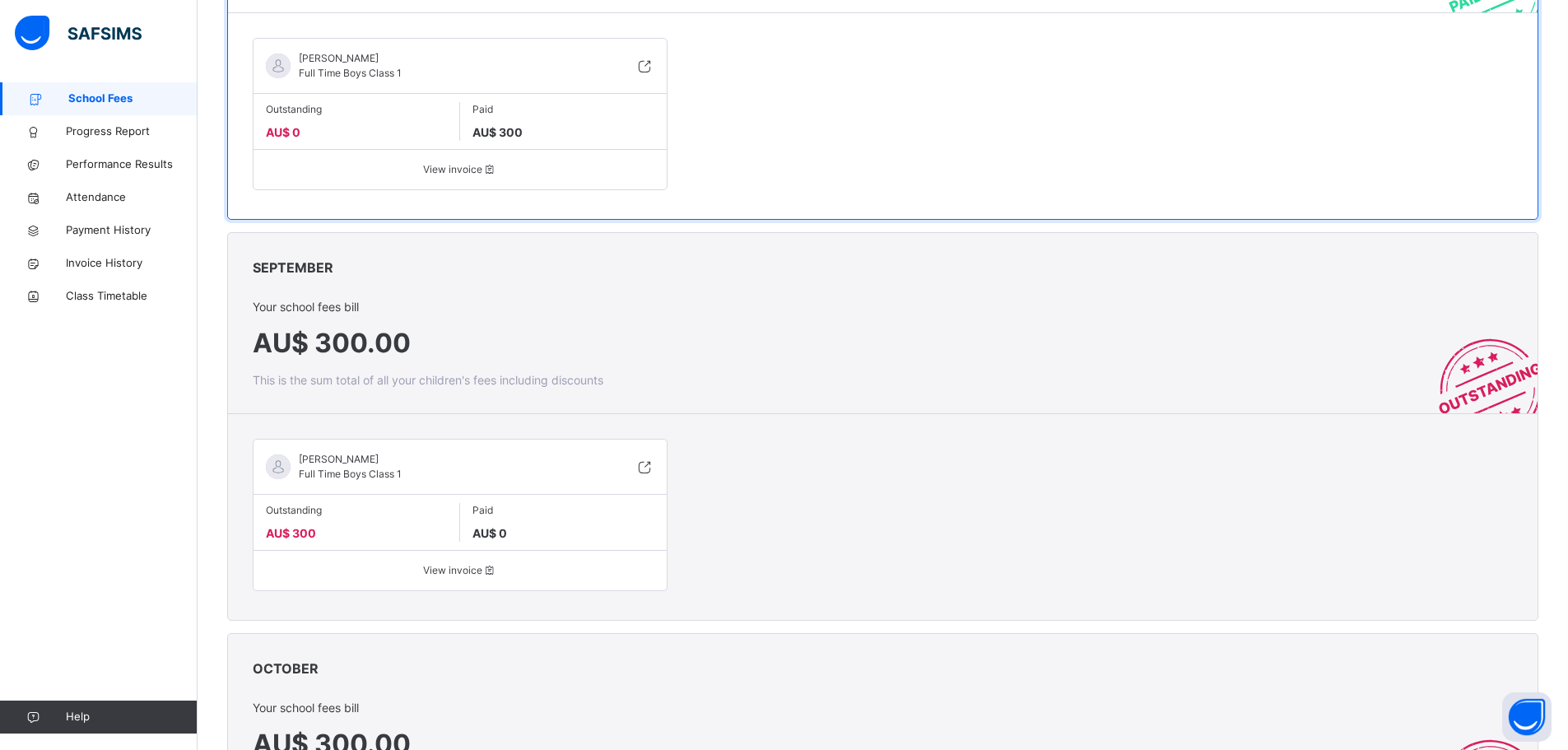
scroll to position [494, 0]
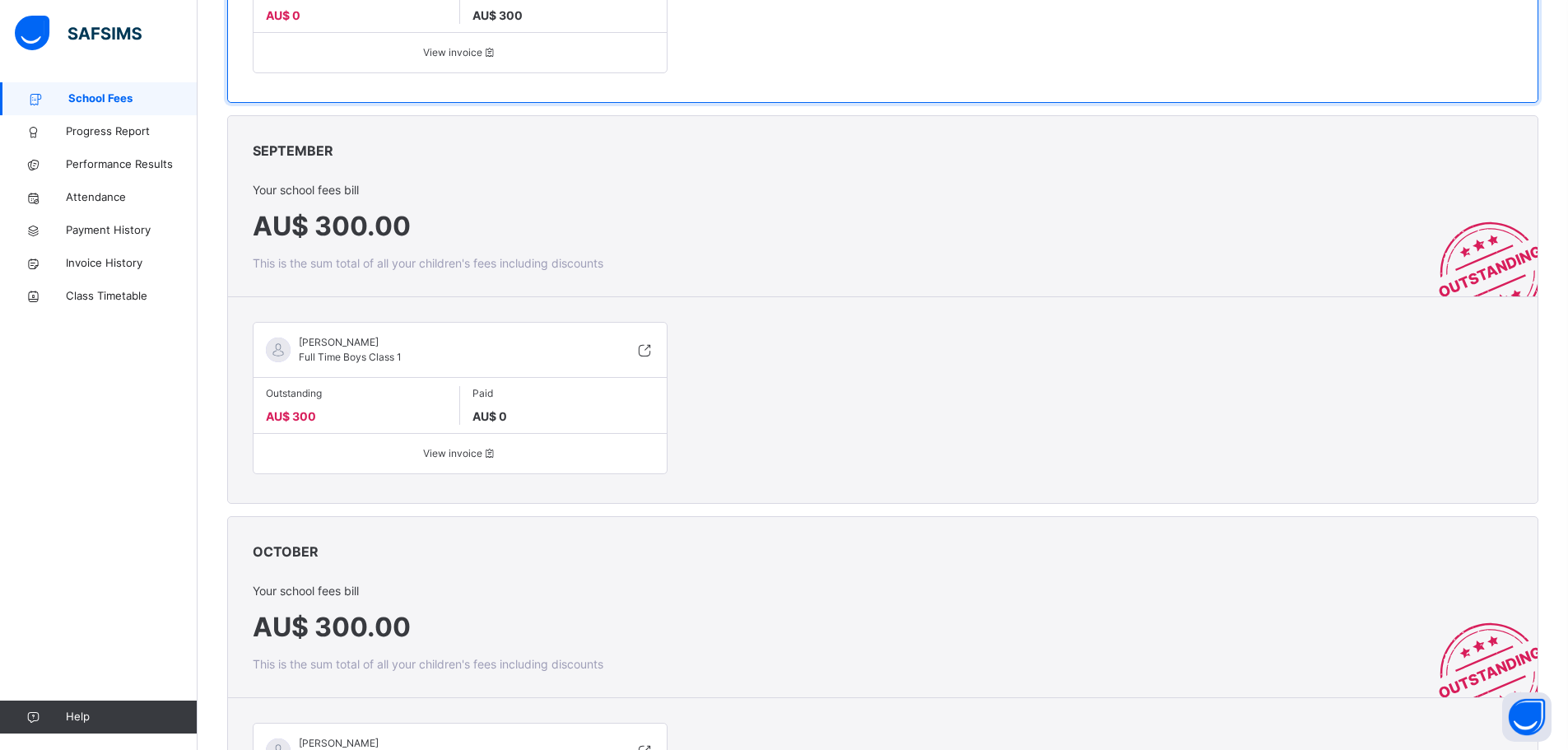
click at [462, 452] on span "View invoice" at bounding box center [460, 454] width 389 height 15
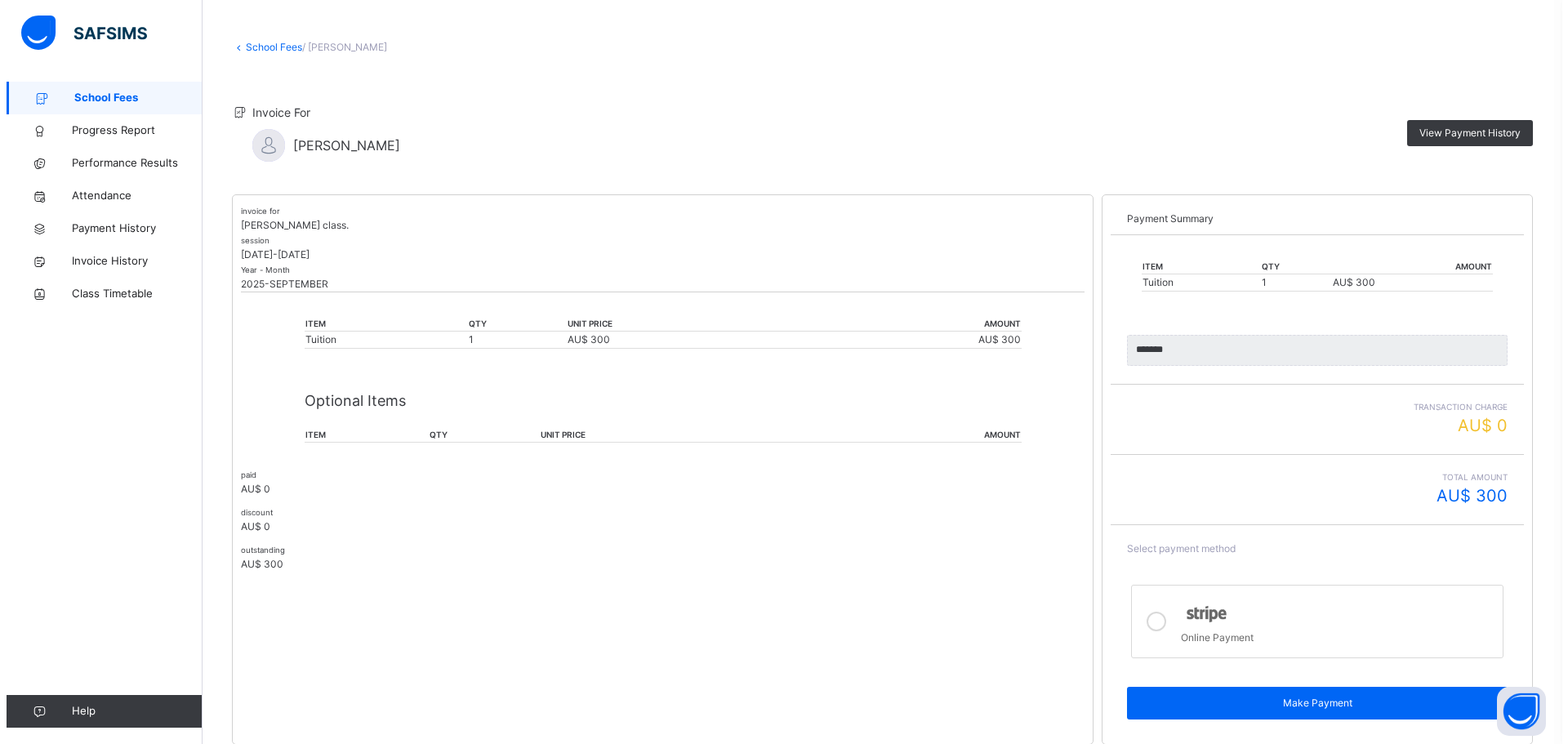
scroll to position [116, 0]
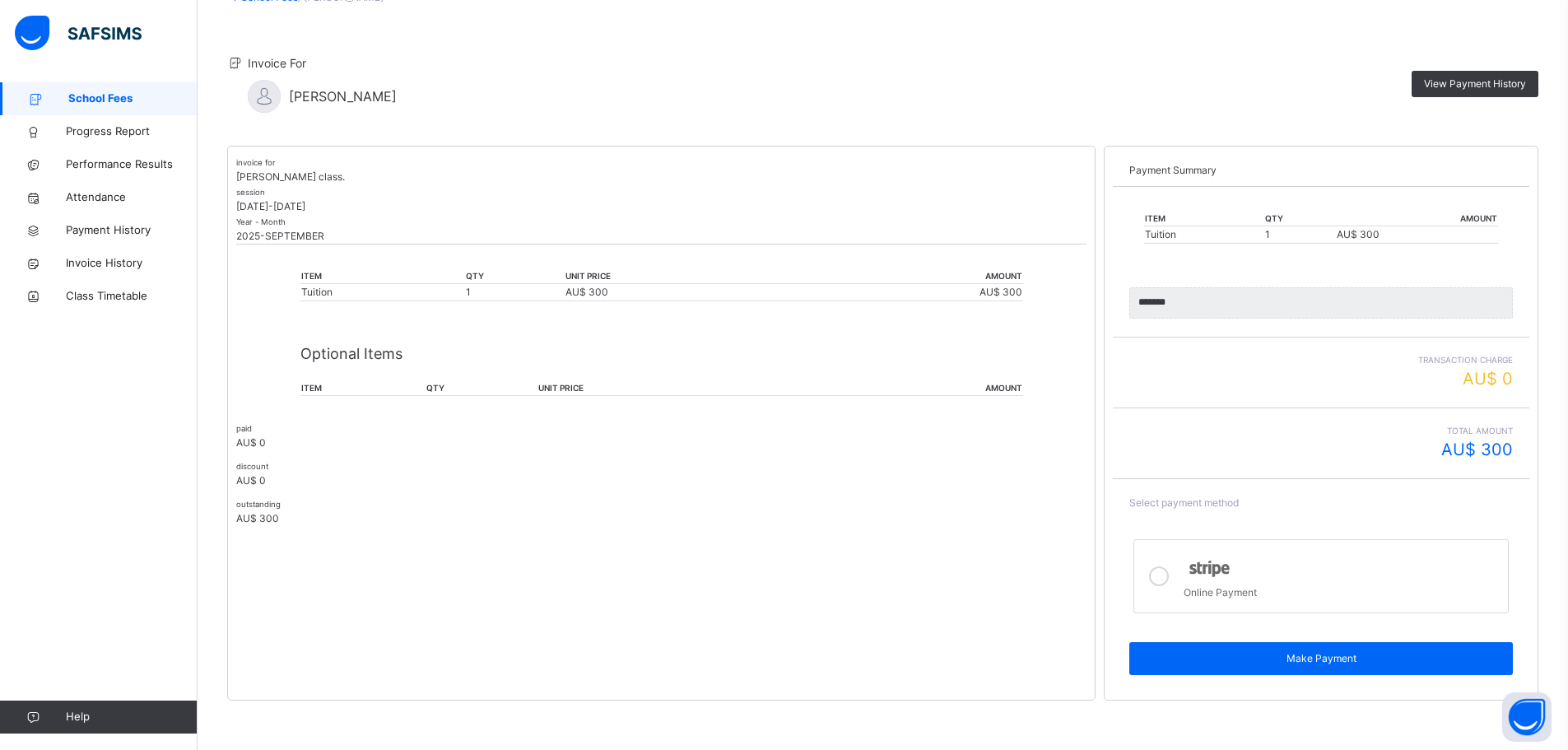
click at [1167, 576] on icon at bounding box center [1159, 576] width 20 height 20
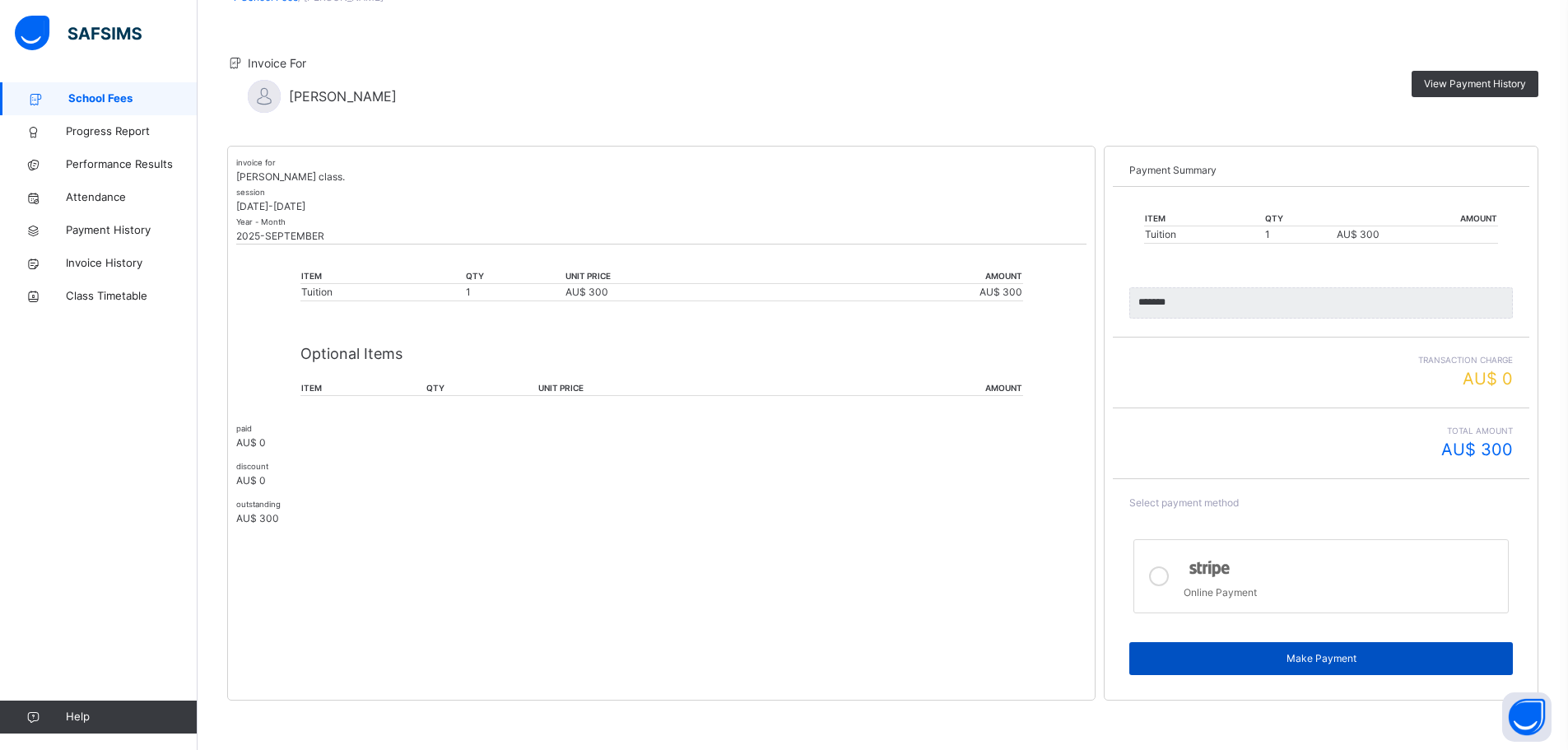
click at [1333, 658] on span "Make Payment" at bounding box center [1321, 659] width 359 height 15
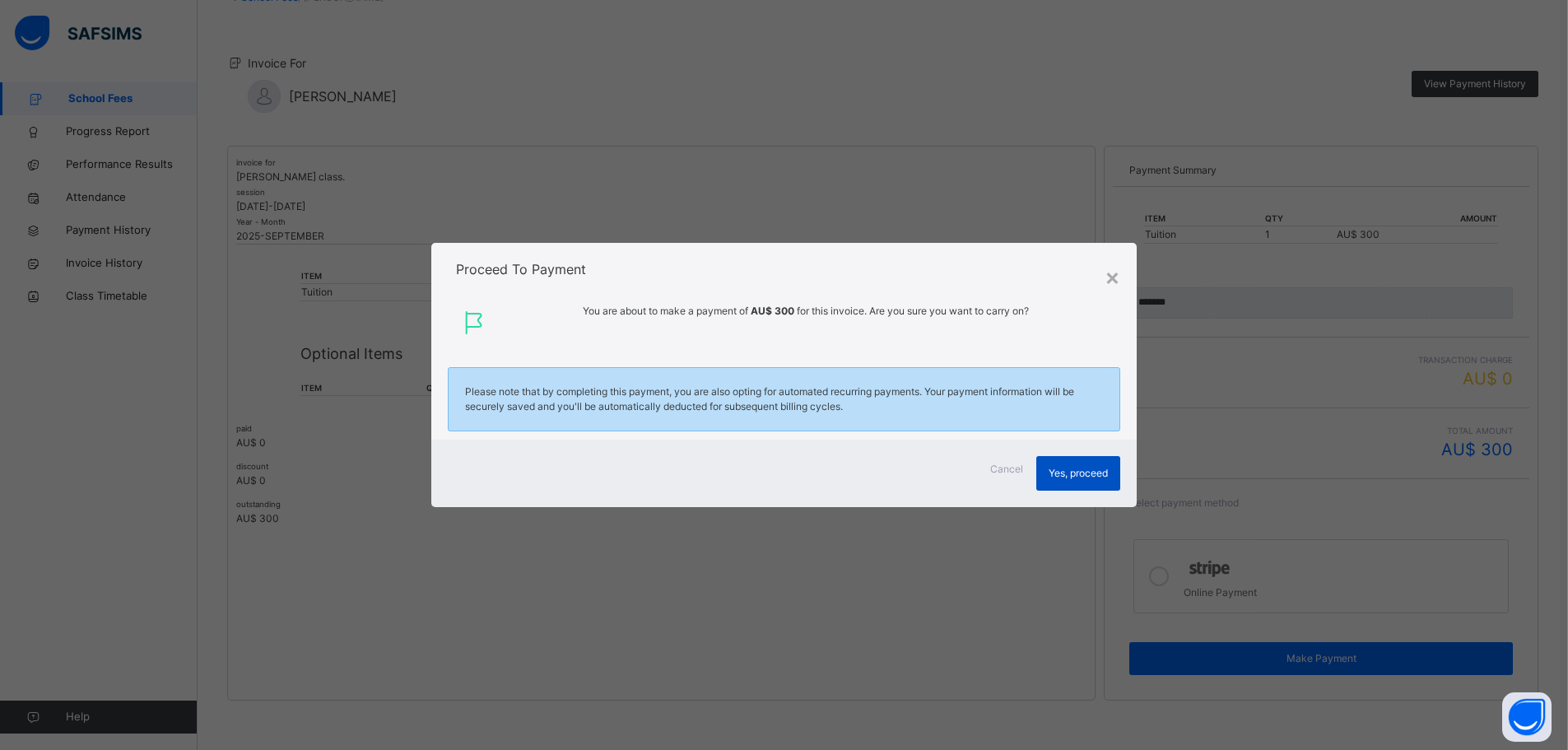
click at [1088, 473] on span "Yes, proceed" at bounding box center [1078, 474] width 60 height 15
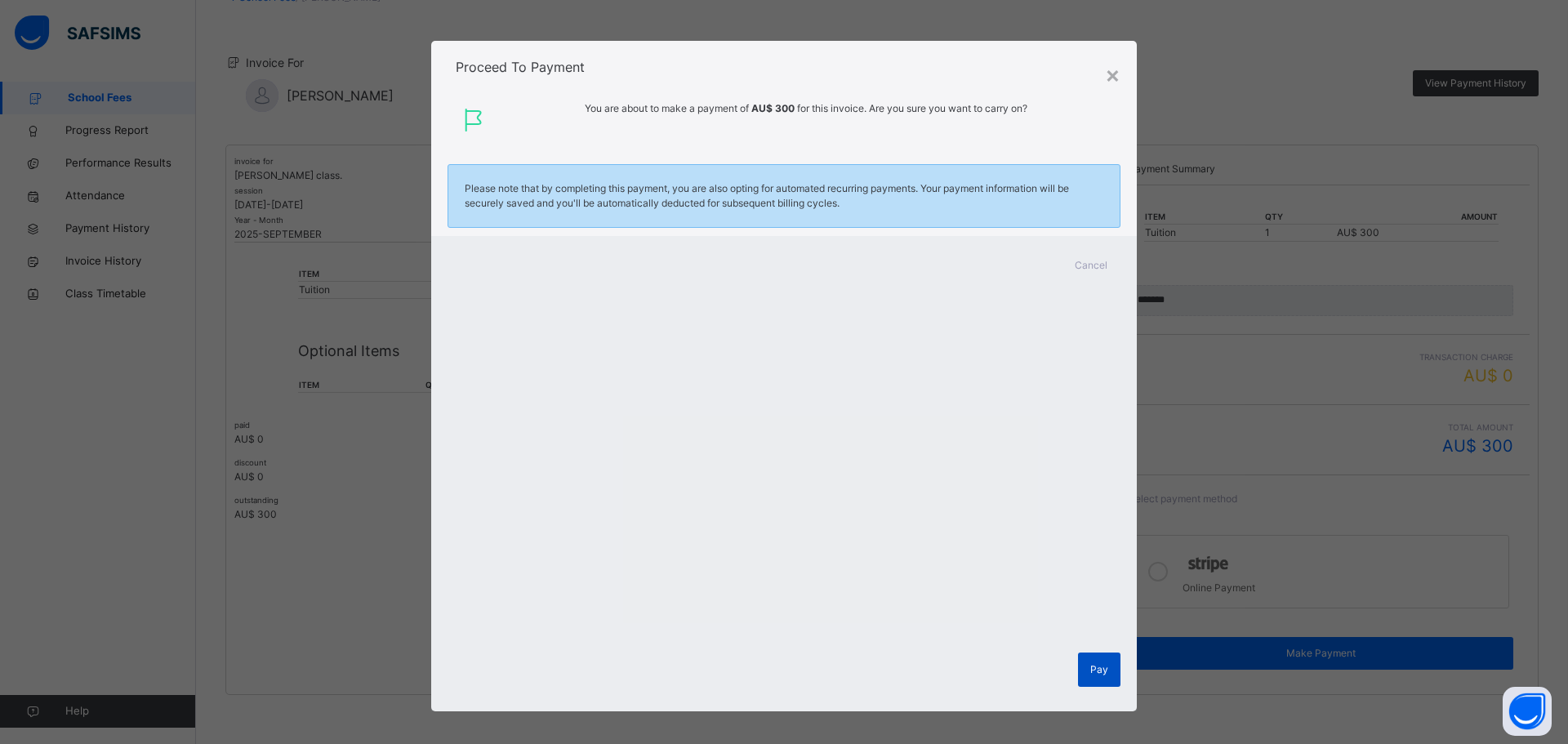
click at [1097, 670] on span "Pay" at bounding box center [1099, 670] width 18 height 15
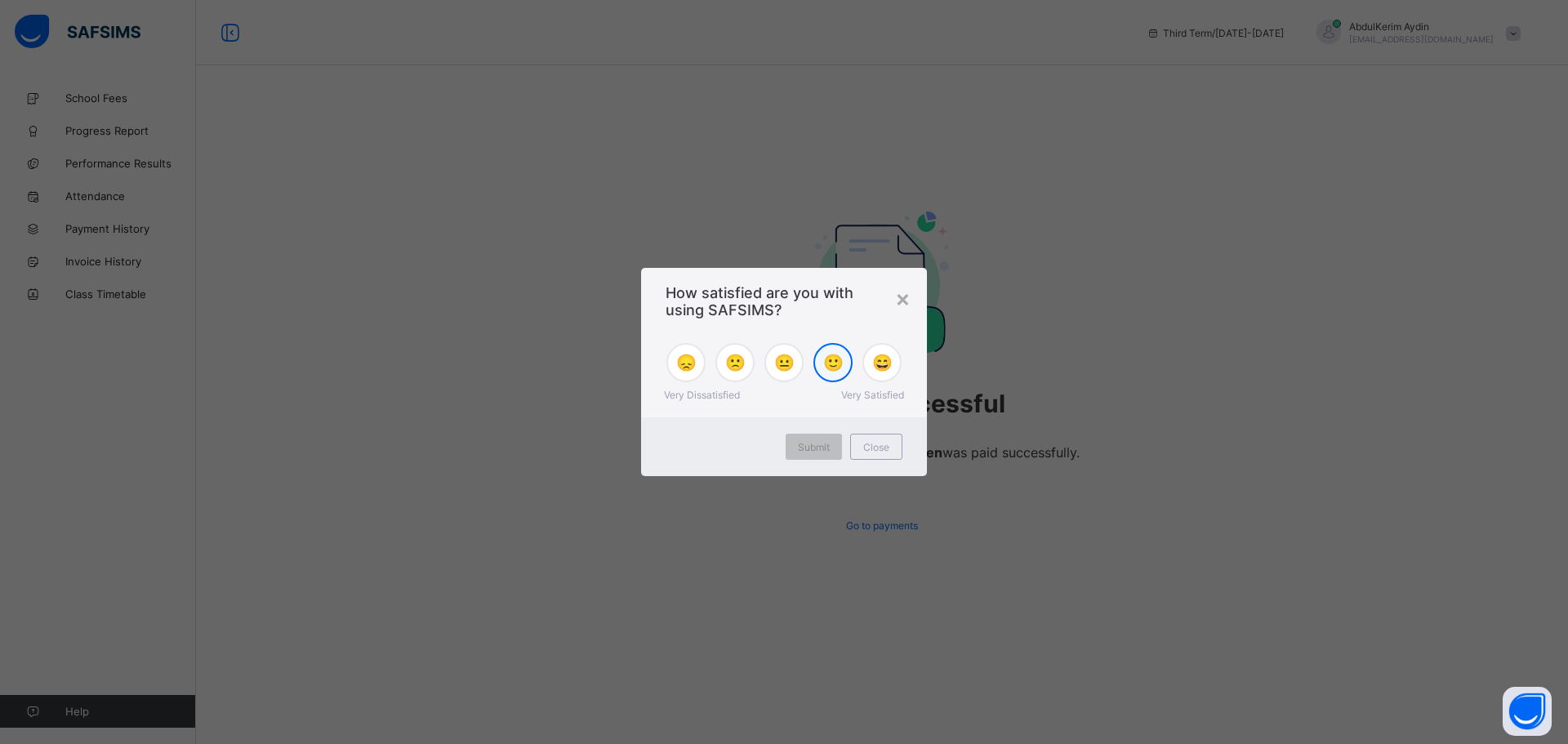
click at [833, 363] on span "🙂" at bounding box center [834, 362] width 21 height 20
click at [822, 442] on span "Submit" at bounding box center [814, 447] width 32 height 12
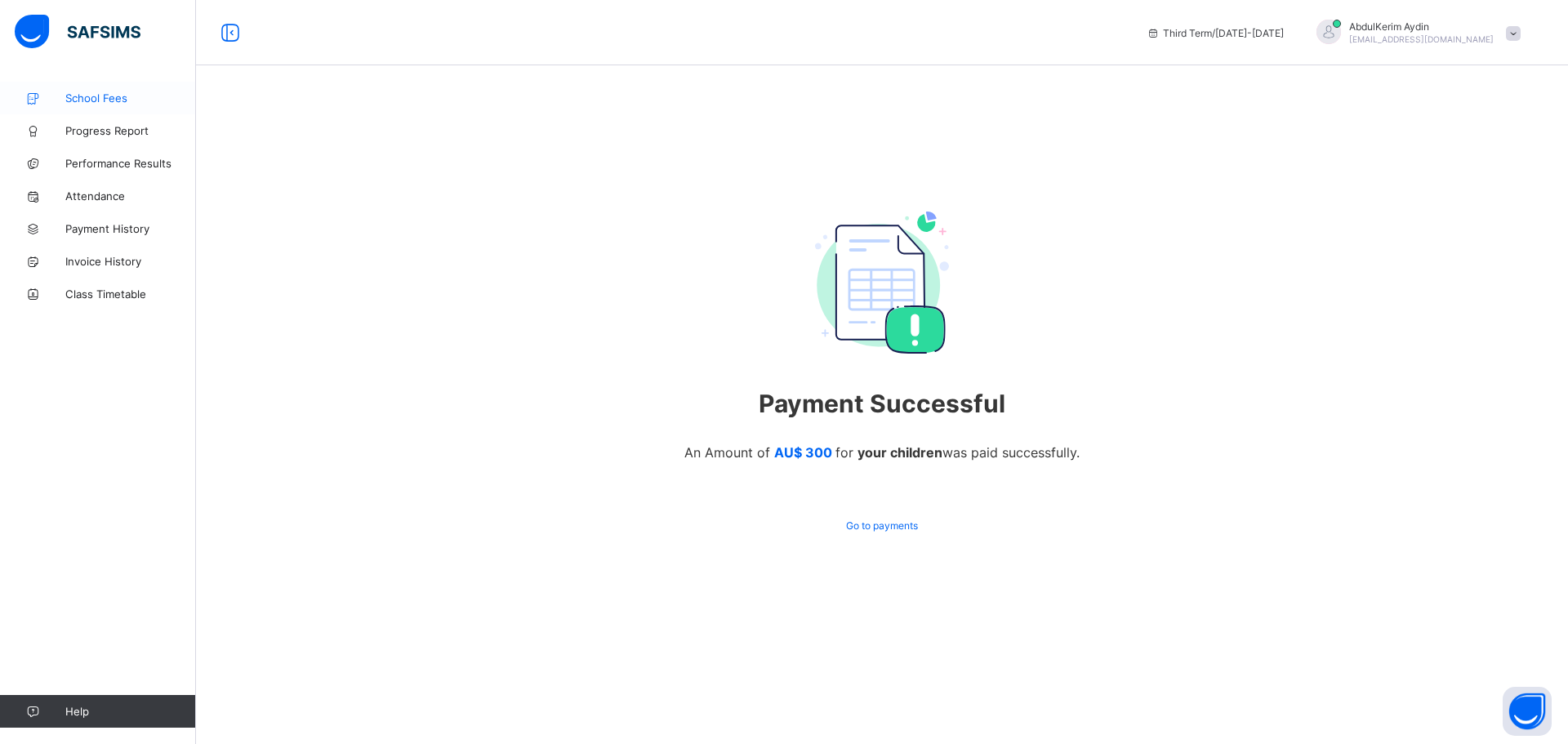
click at [106, 97] on span "School Fees" at bounding box center [130, 99] width 130 height 13
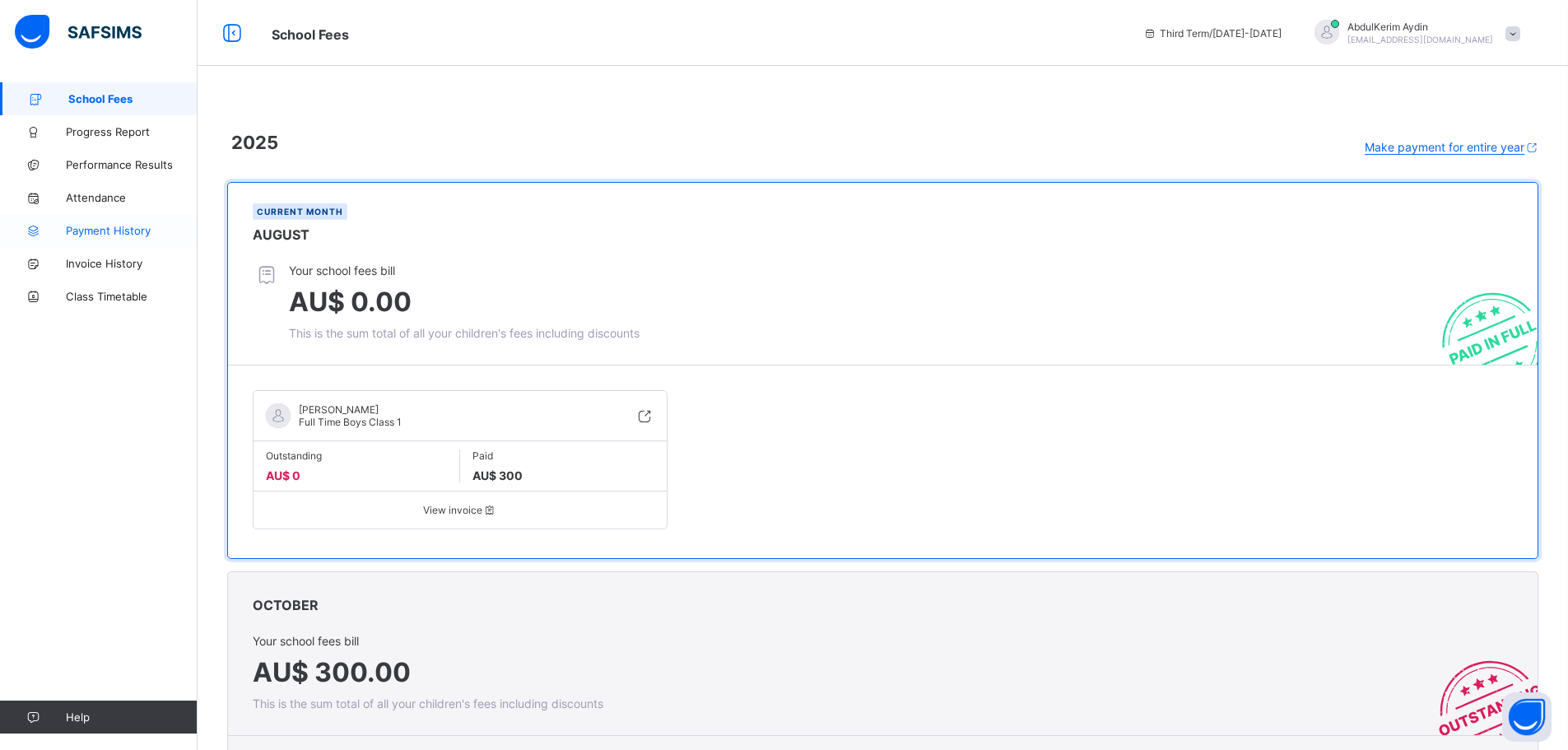
click at [96, 230] on span "Payment History" at bounding box center [131, 231] width 131 height 13
select select "****"
select select "*"
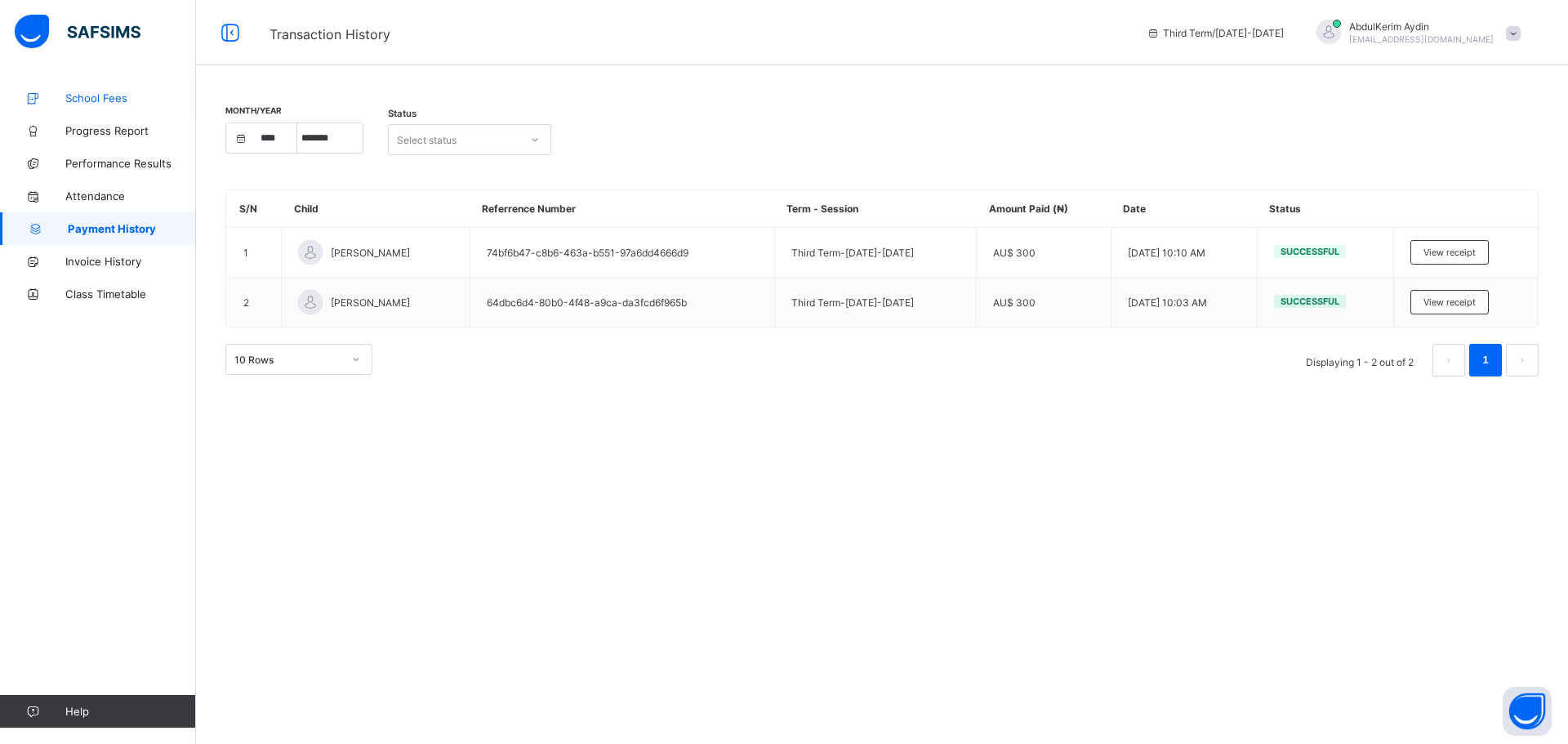
click at [100, 96] on span "School Fees" at bounding box center [130, 99] width 130 height 13
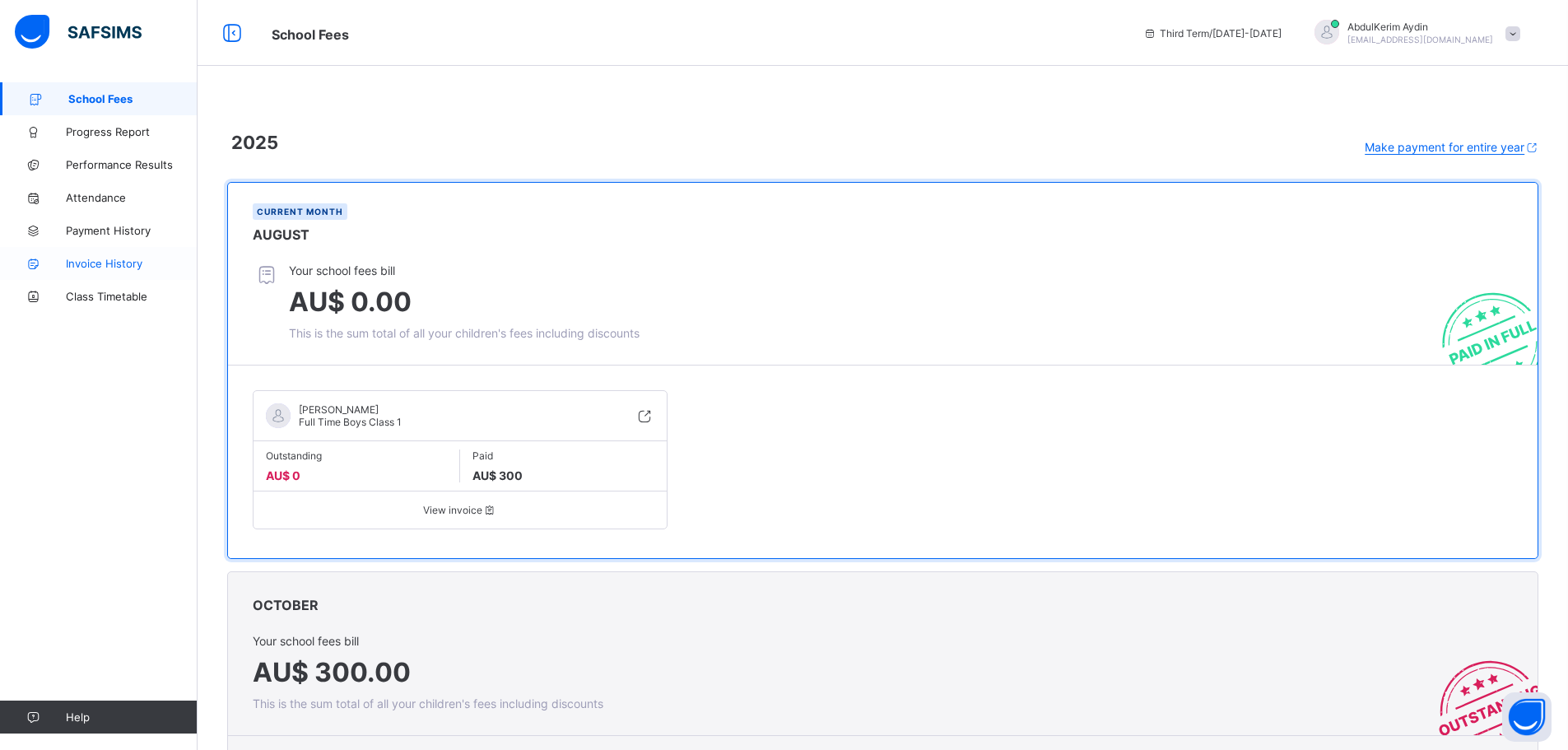
click at [115, 265] on span "Invoice History" at bounding box center [131, 264] width 131 height 13
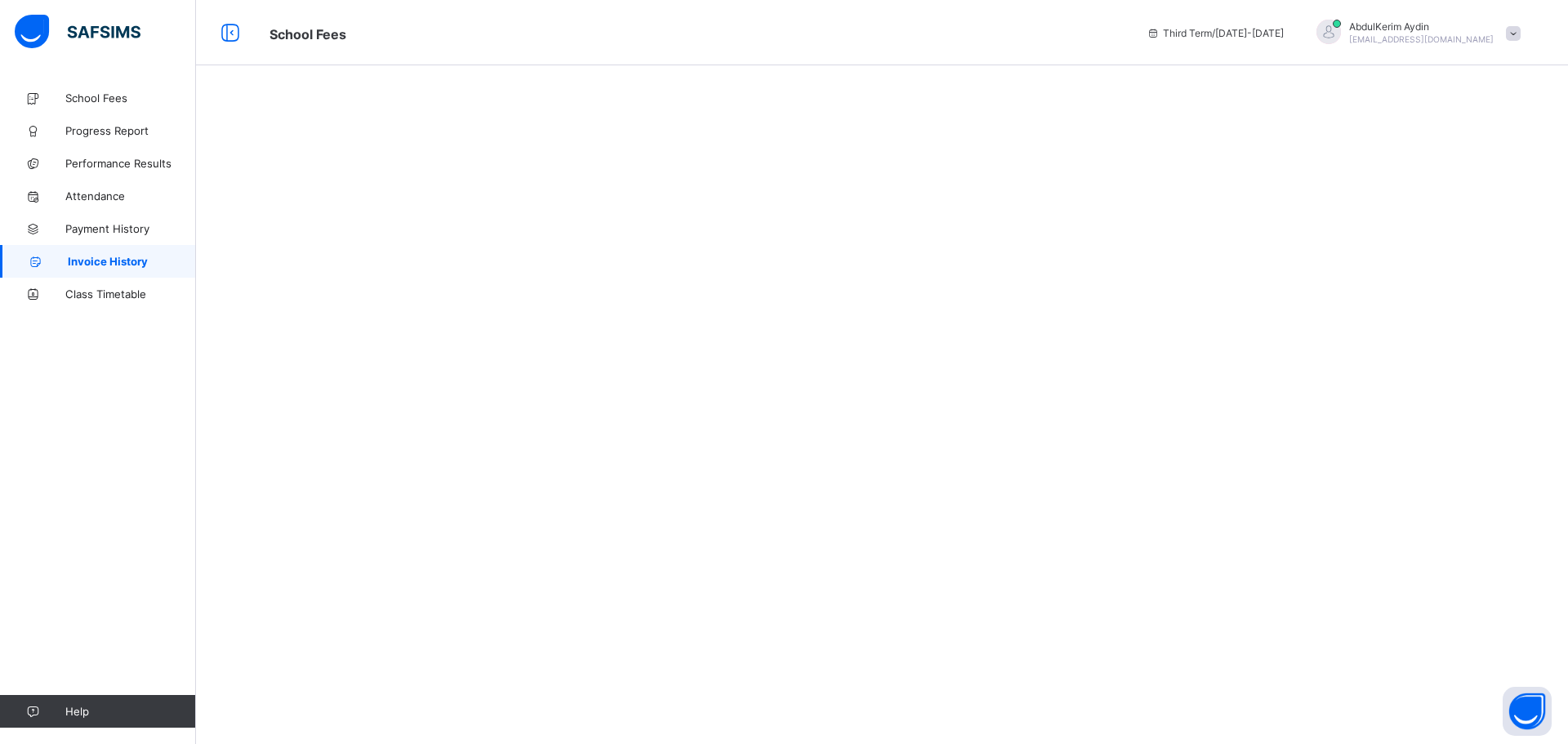
select select "****"
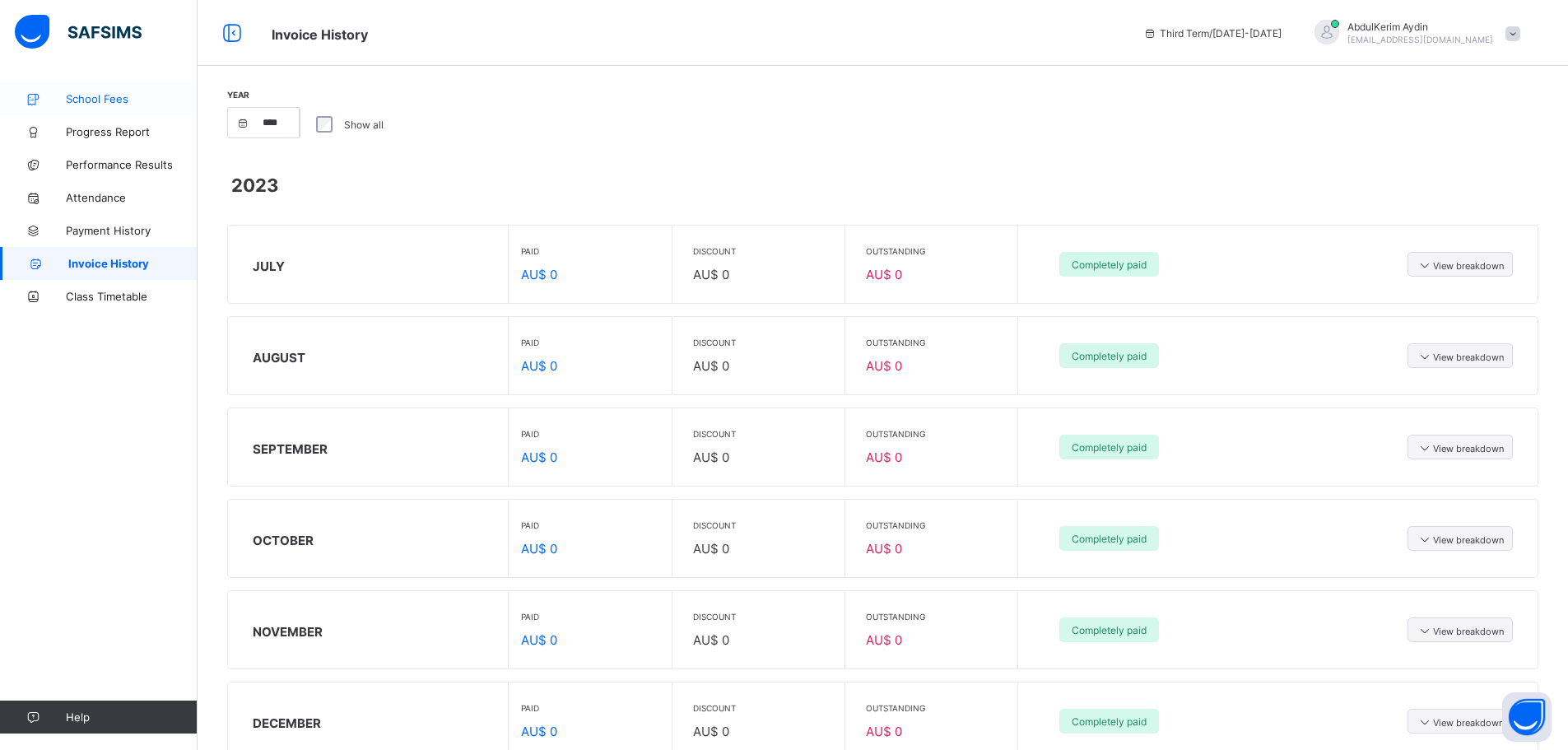
click at [97, 100] on span "School Fees" at bounding box center [131, 99] width 131 height 13
